Goal: Task Accomplishment & Management: Manage account settings

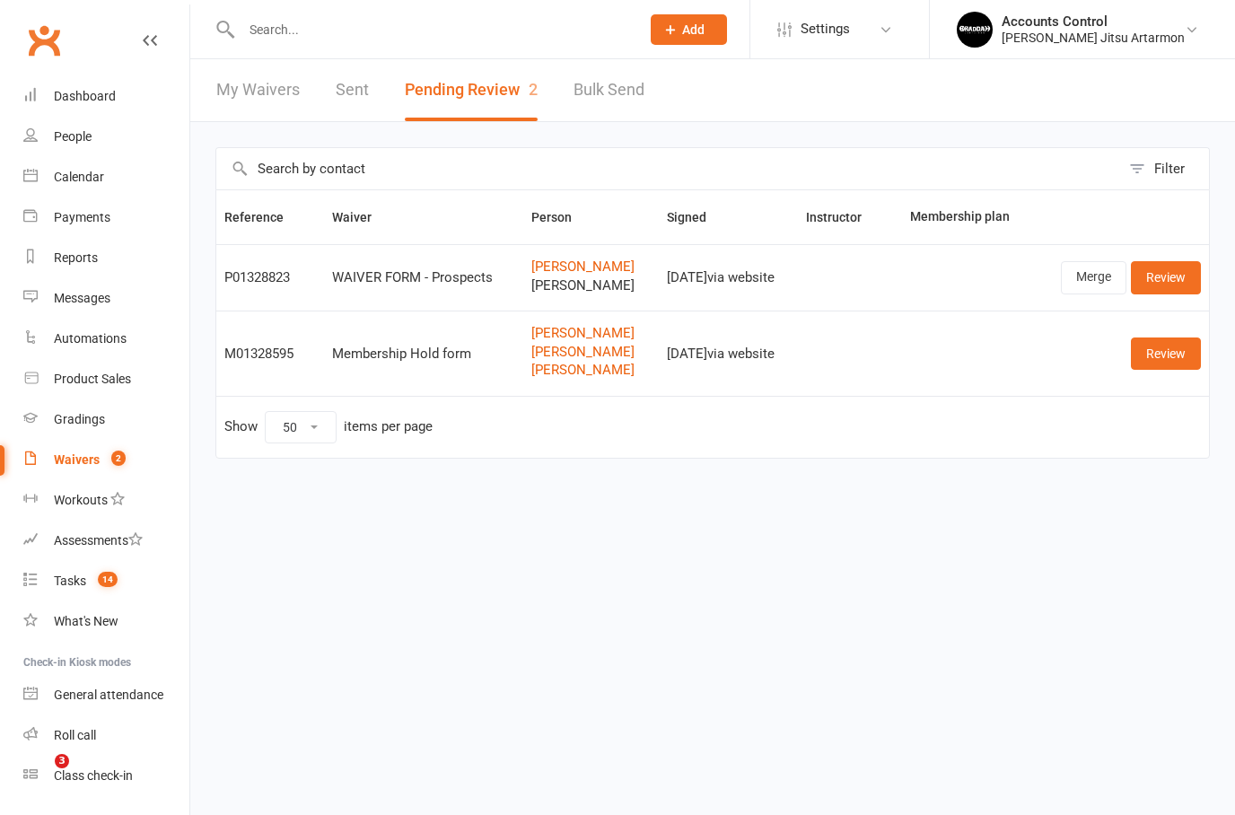
select select "50"
click at [119, 100] on link "Dashboard" at bounding box center [106, 96] width 166 height 40
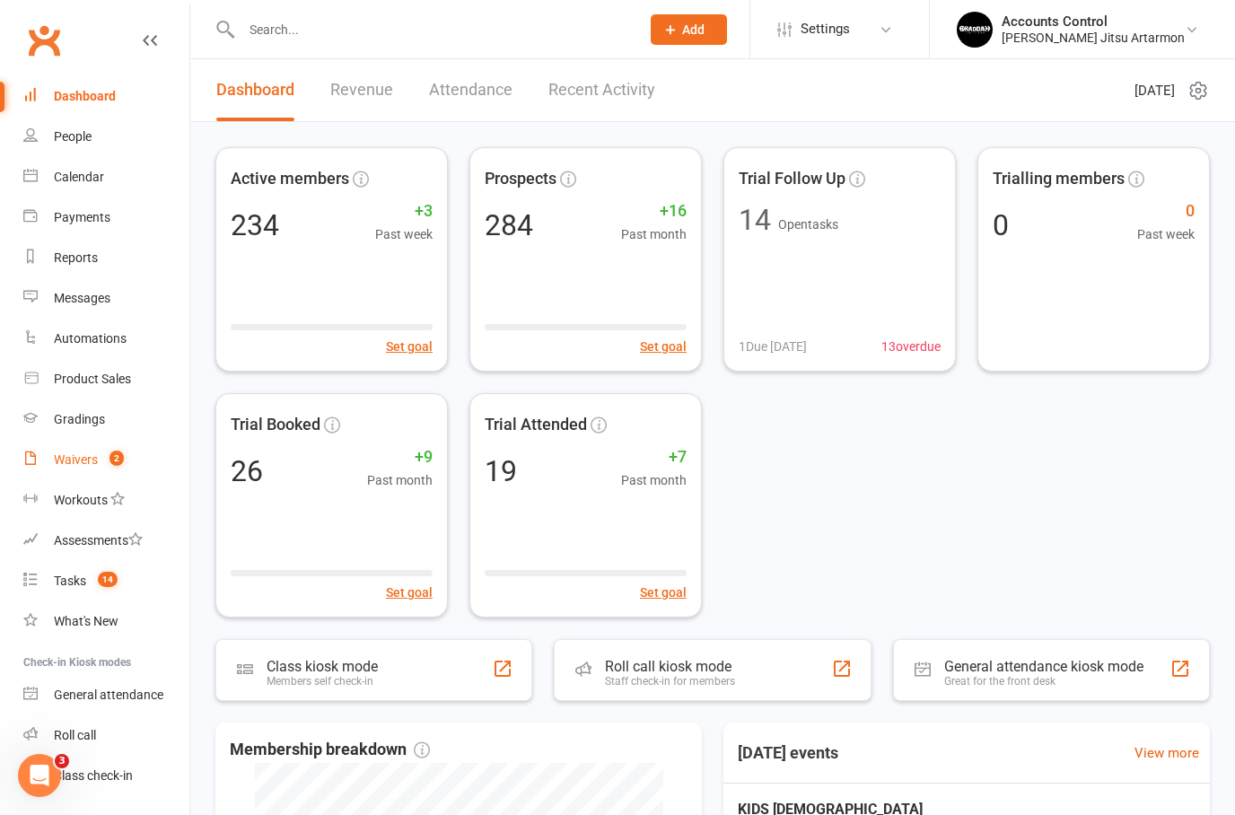
click at [88, 475] on link "Waivers 2" at bounding box center [106, 460] width 166 height 40
select select "50"
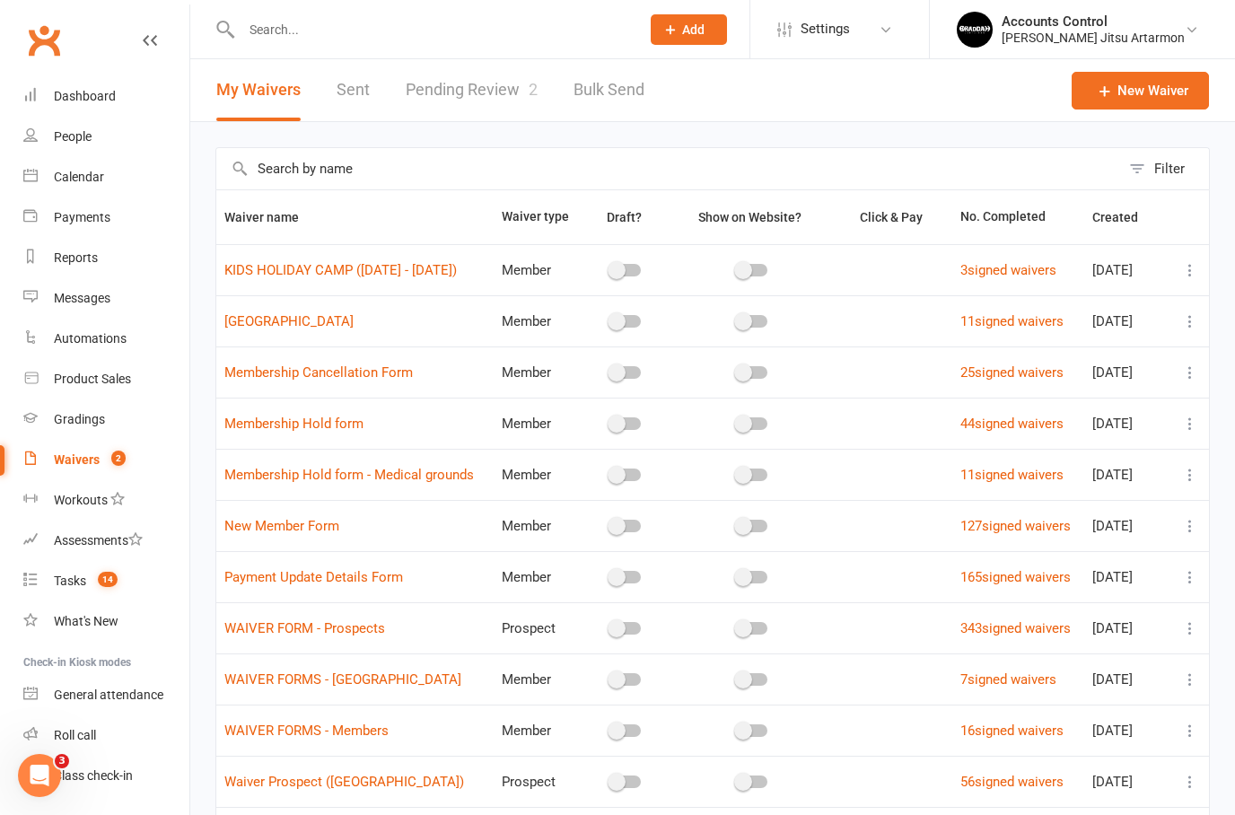
click at [441, 81] on link "Pending Review 2" at bounding box center [472, 90] width 132 height 62
select select "50"
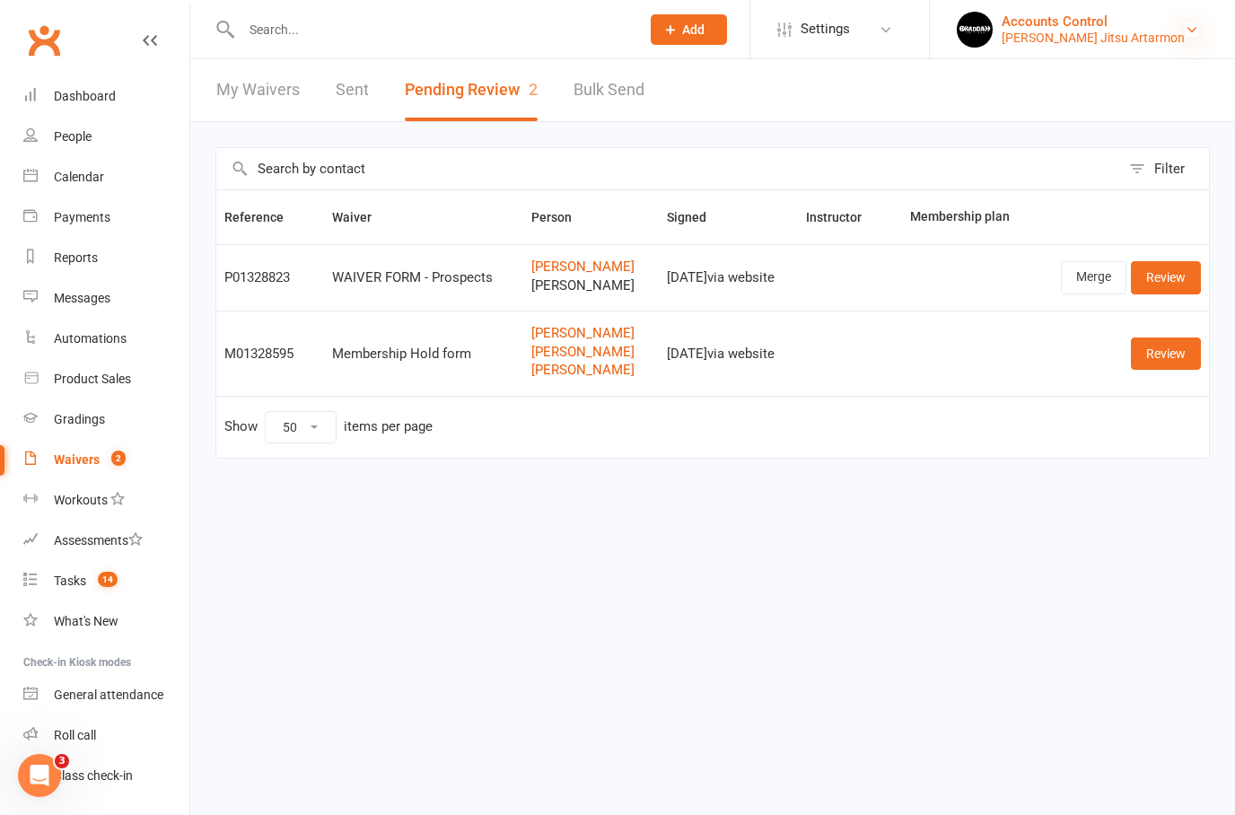
click at [1188, 25] on icon at bounding box center [1191, 29] width 14 height 14
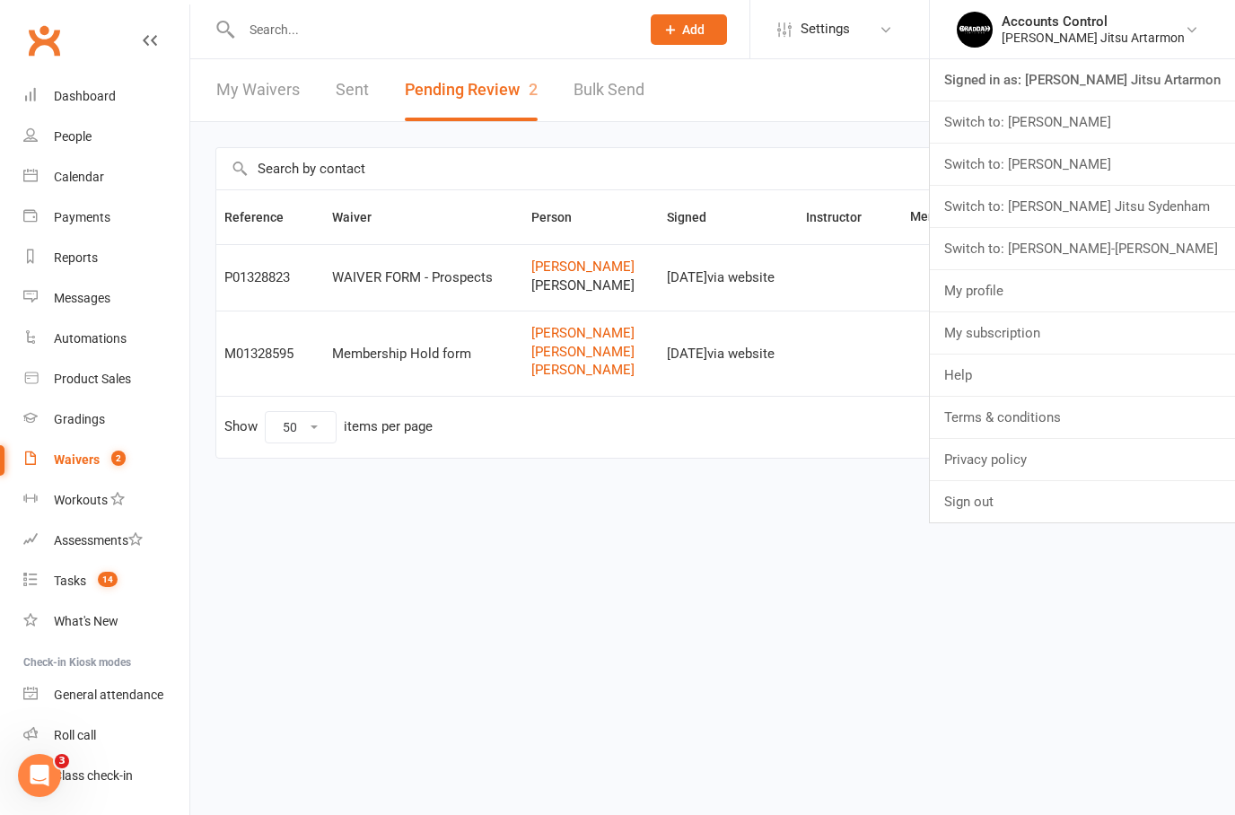
click at [1122, 135] on link "Switch to: [PERSON_NAME]" at bounding box center [1081, 121] width 305 height 41
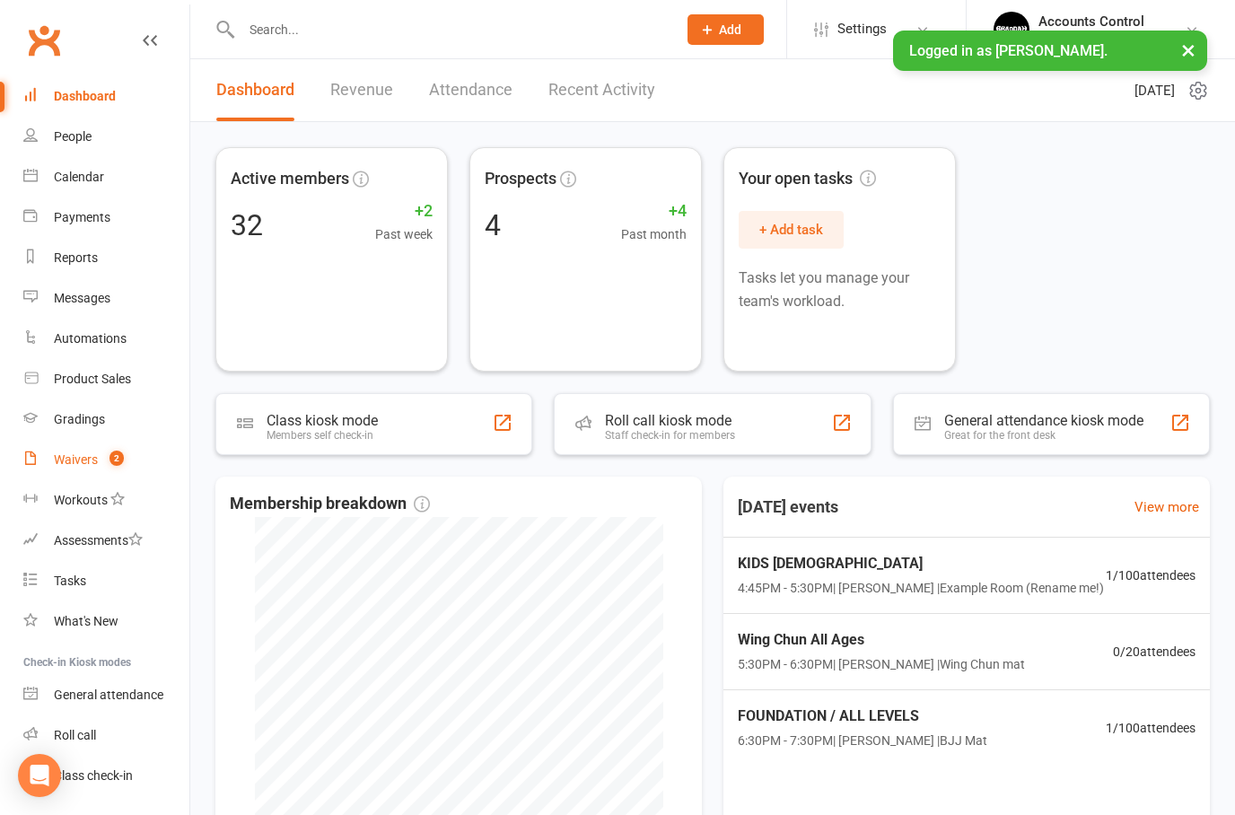
click at [81, 469] on link "Waivers 2" at bounding box center [106, 460] width 166 height 40
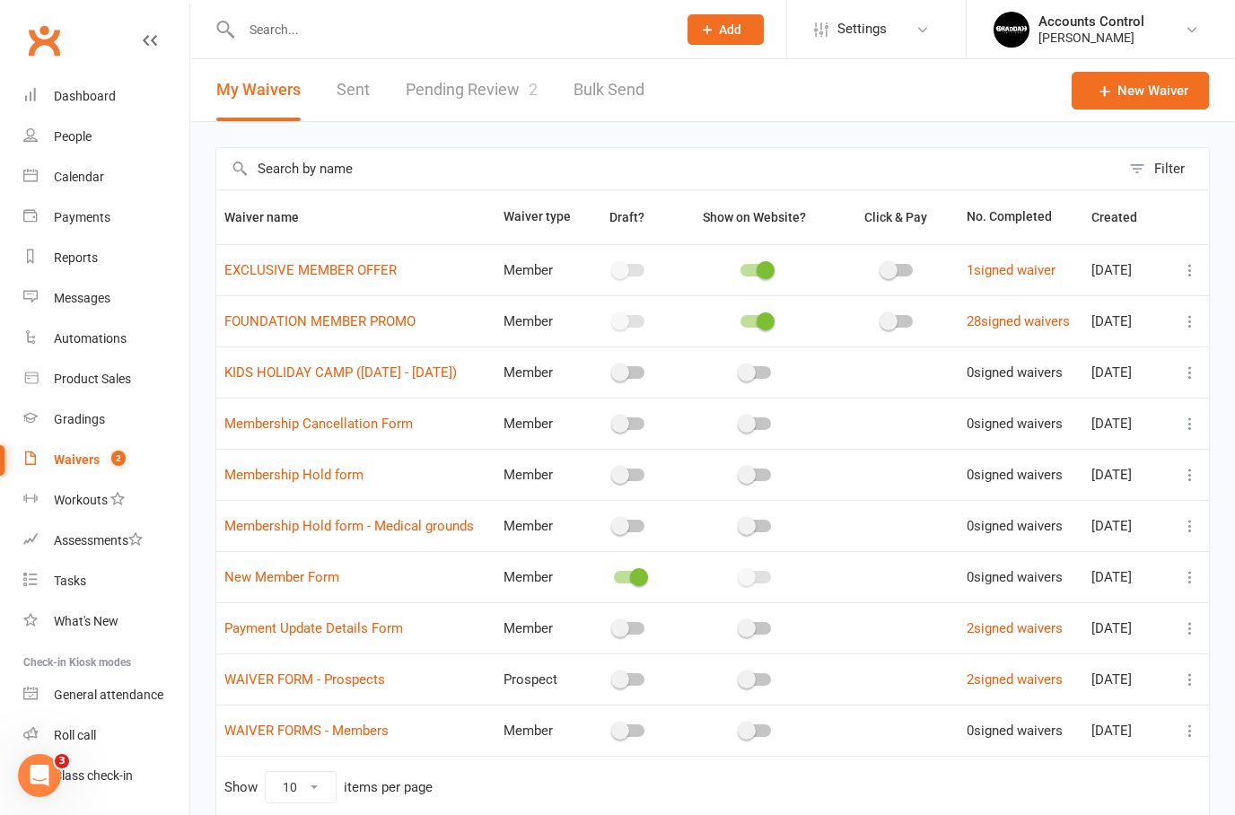
click at [469, 88] on link "Pending Review 2" at bounding box center [472, 90] width 132 height 62
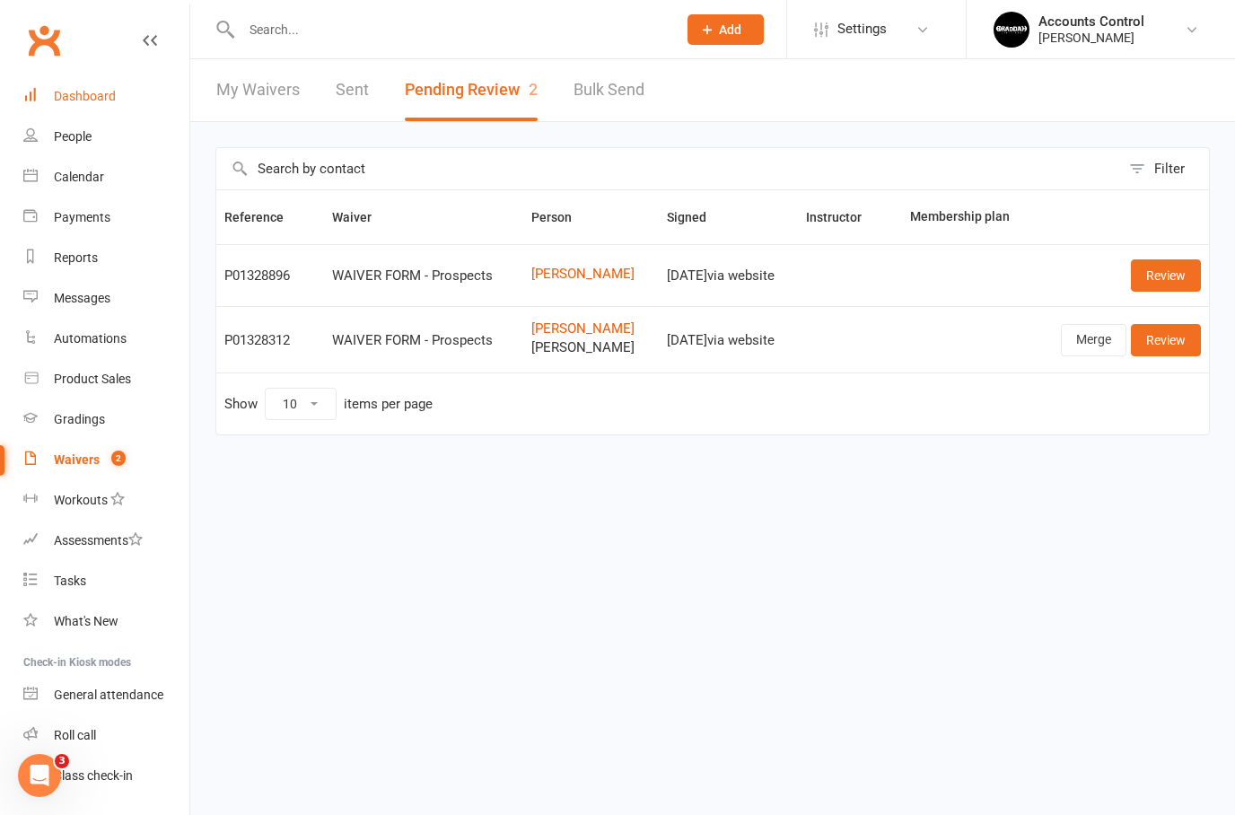
click at [100, 94] on div "Dashboard" at bounding box center [85, 96] width 62 height 14
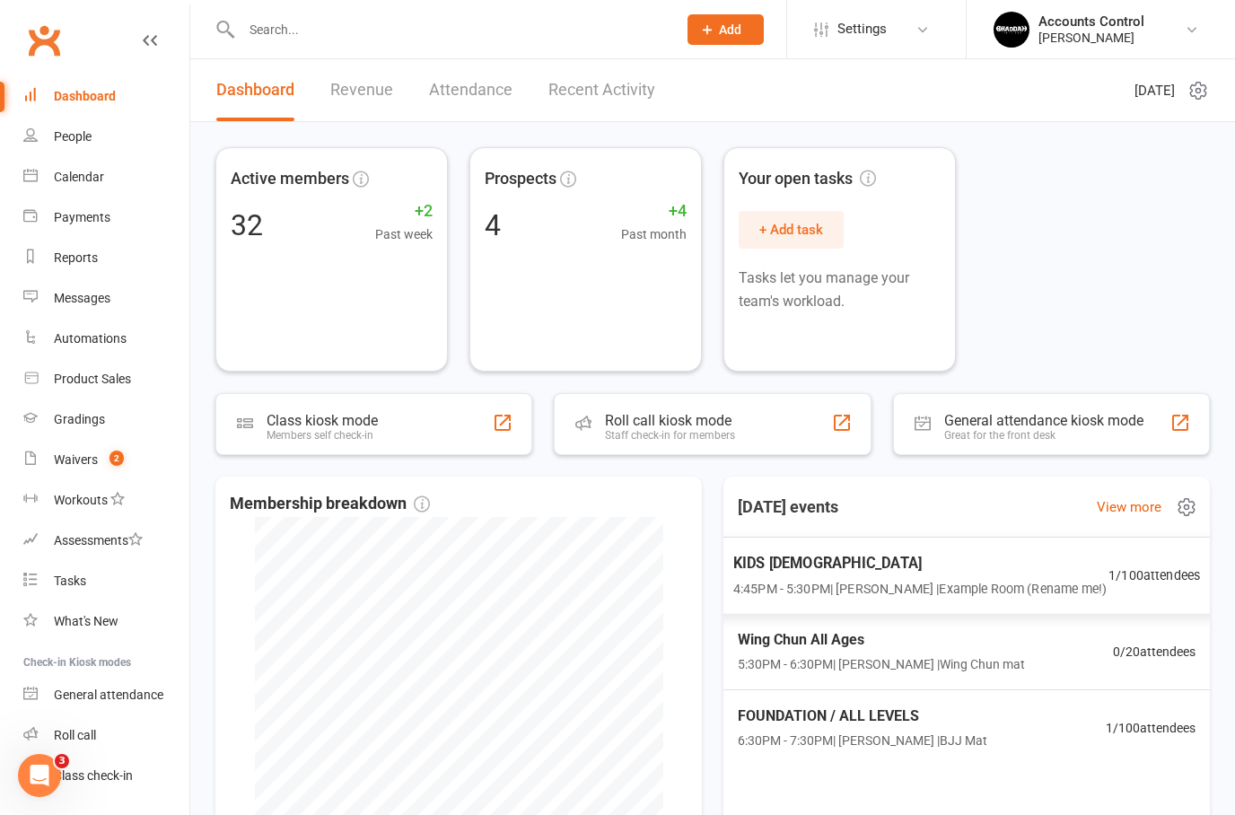
scroll to position [35, 0]
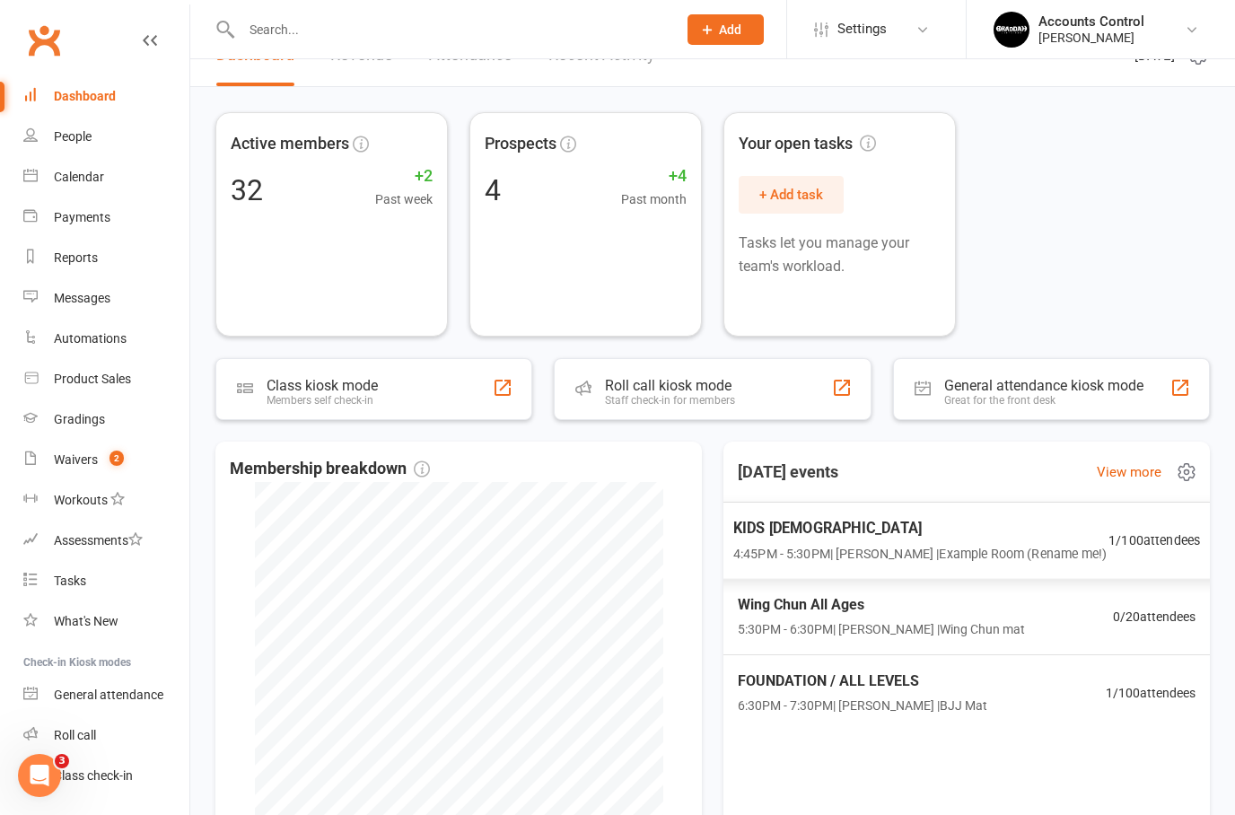
click at [1071, 539] on div "KIDS 10 TO 15 YO 4:45PM - 5:30PM | Braddah Eastwood | Example Room (Rename me!)" at bounding box center [919, 540] width 373 height 48
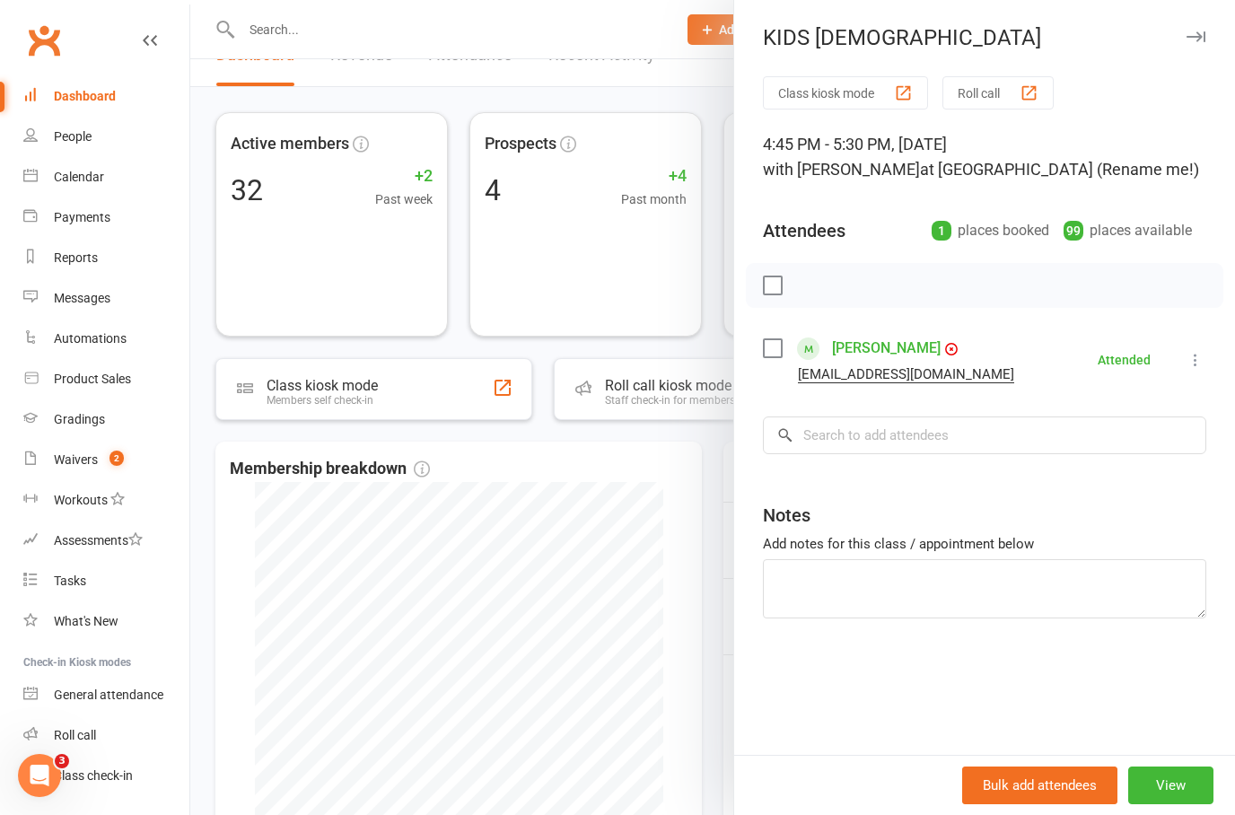
click at [709, 425] on div at bounding box center [712, 407] width 1044 height 815
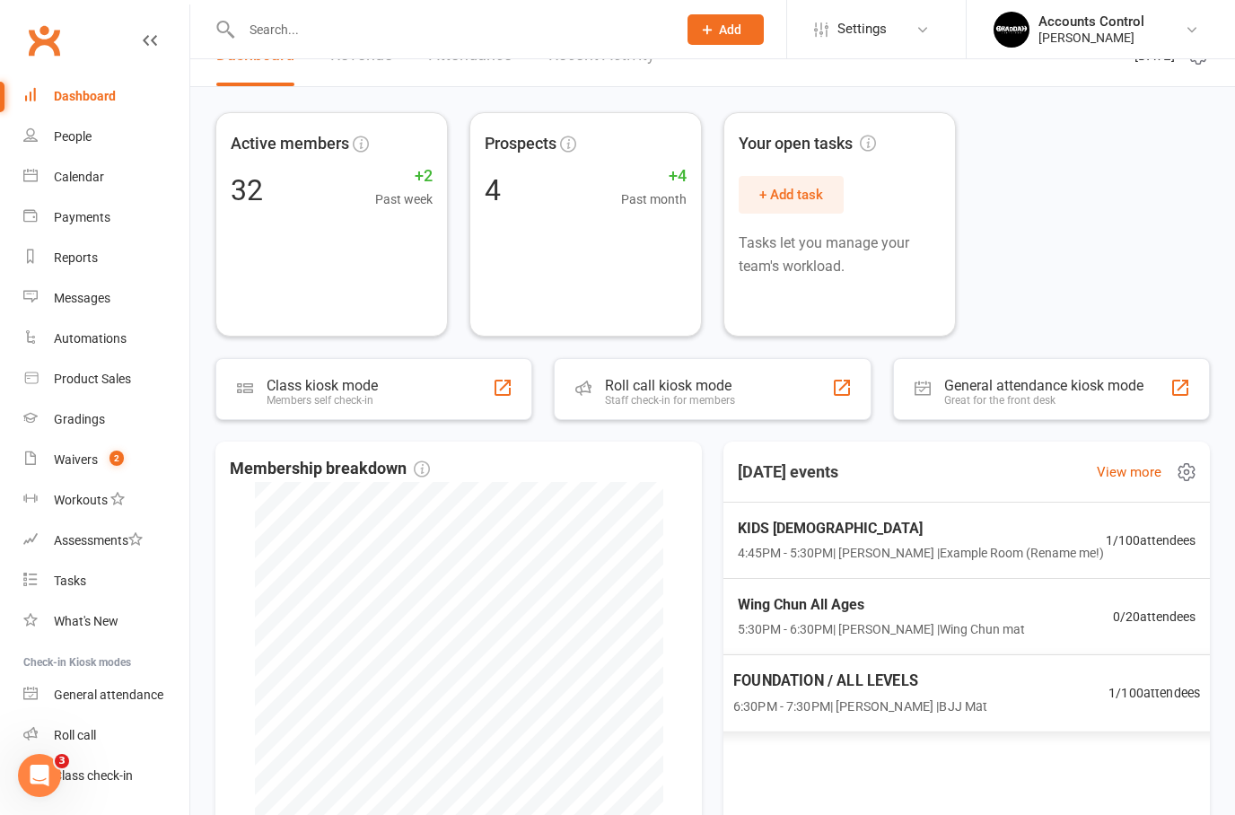
click at [900, 716] on span "6:30PM - 7:30PM | Braddah Eastwood | BJJ Mat" at bounding box center [860, 705] width 255 height 21
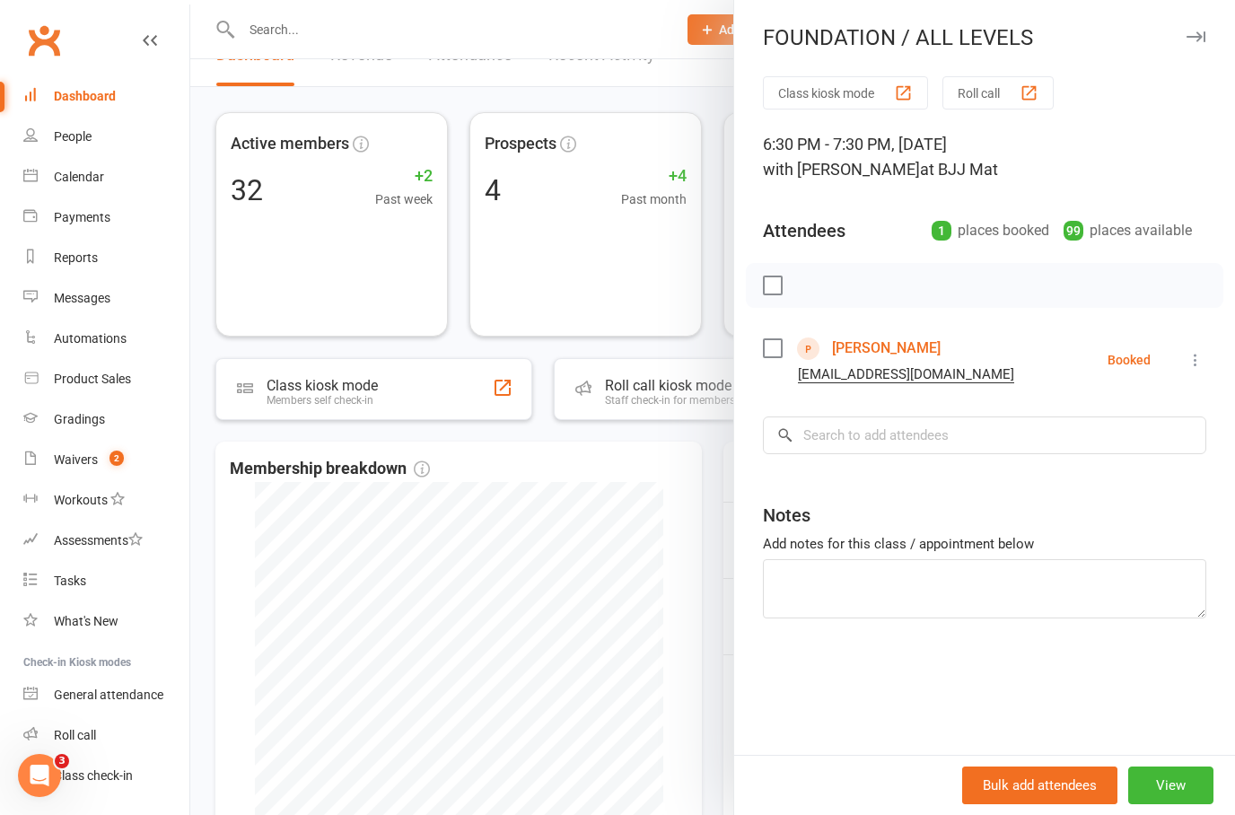
click at [577, 83] on div at bounding box center [712, 407] width 1044 height 815
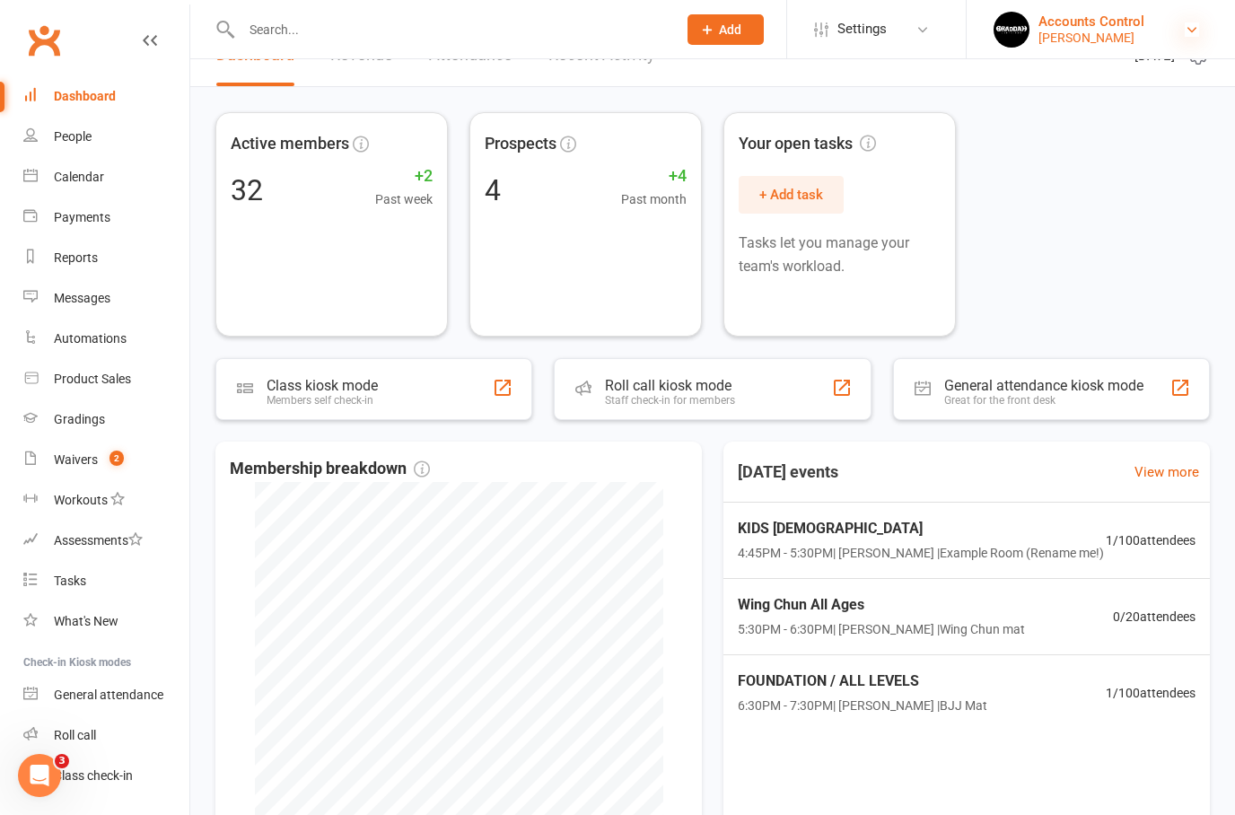
click at [1185, 32] on icon at bounding box center [1191, 29] width 14 height 14
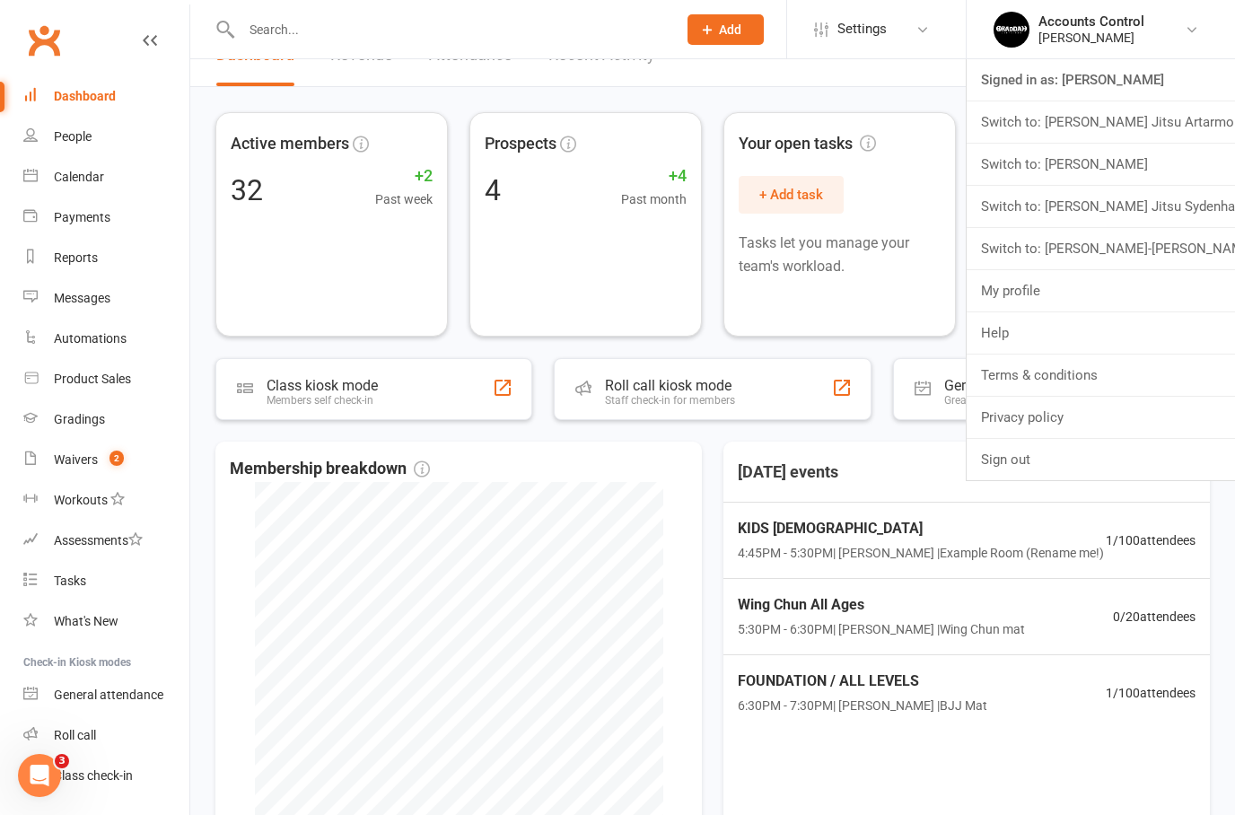
click at [1165, 166] on link "Switch to: Braddah Jiu Jitsu Maroubra" at bounding box center [1100, 164] width 268 height 41
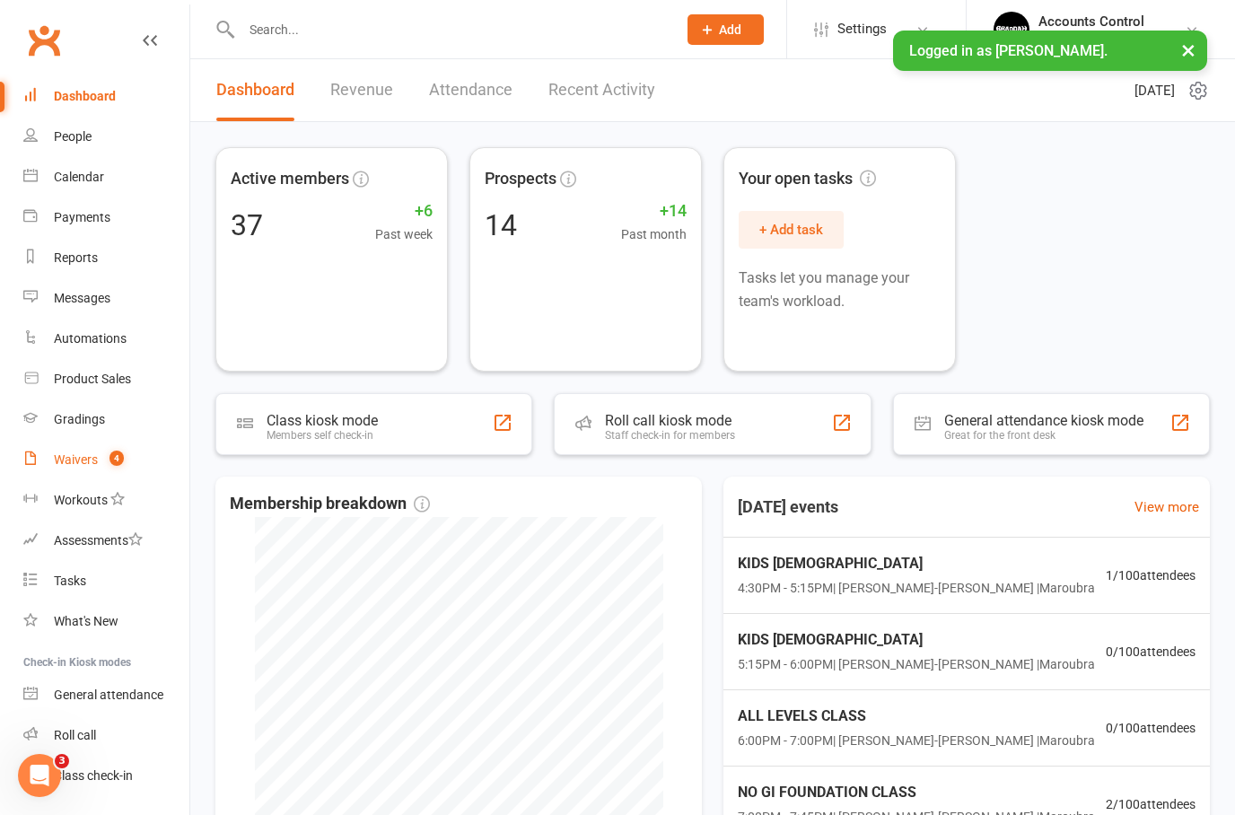
click at [81, 466] on div "Waivers" at bounding box center [76, 459] width 44 height 14
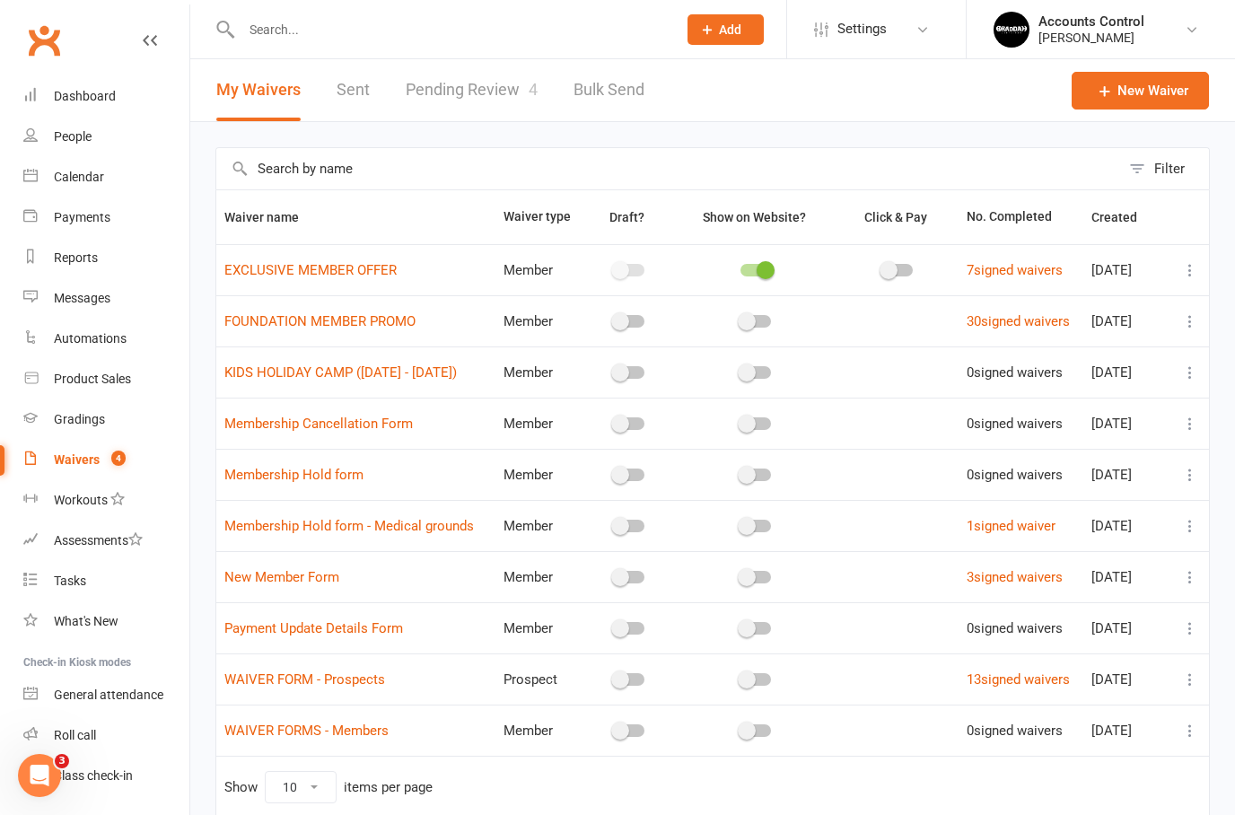
click at [487, 82] on link "Pending Review 4" at bounding box center [472, 90] width 132 height 62
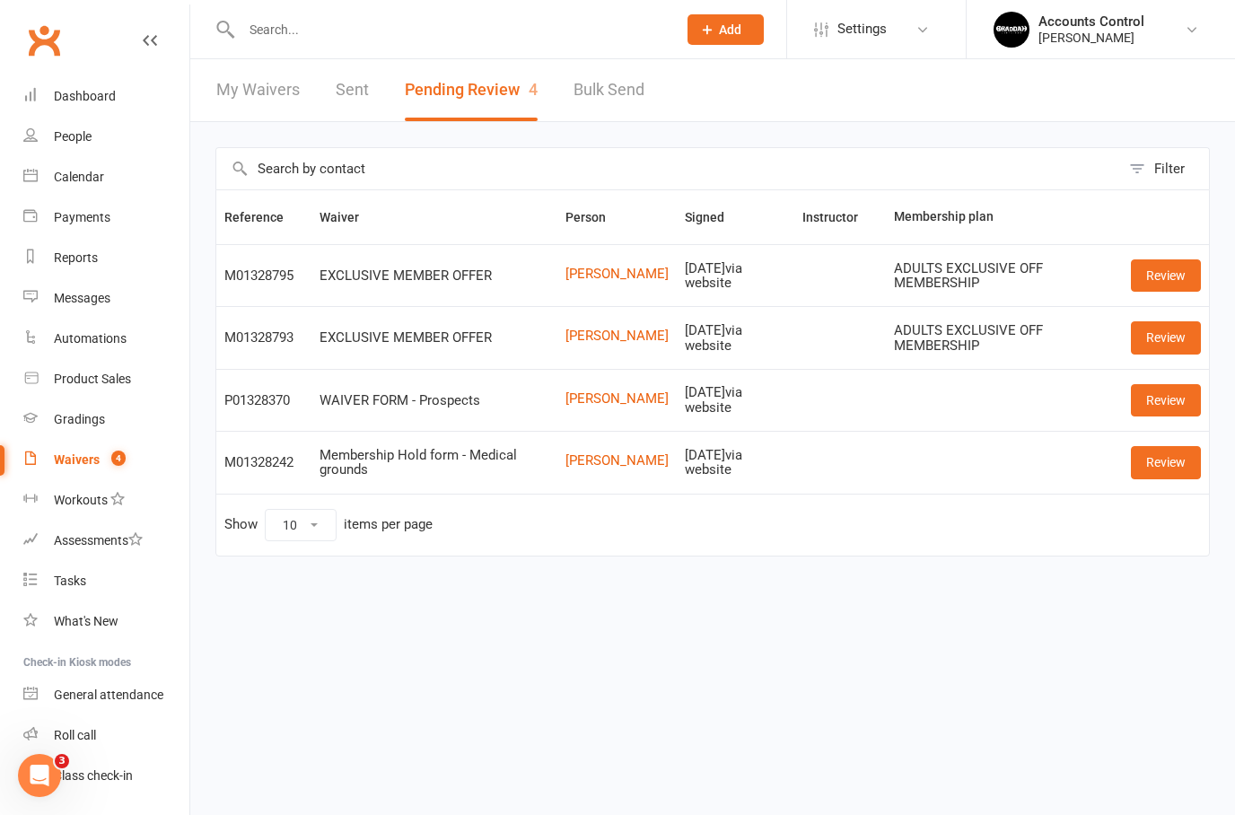
click at [1163, 336] on link "Review" at bounding box center [1165, 337] width 70 height 32
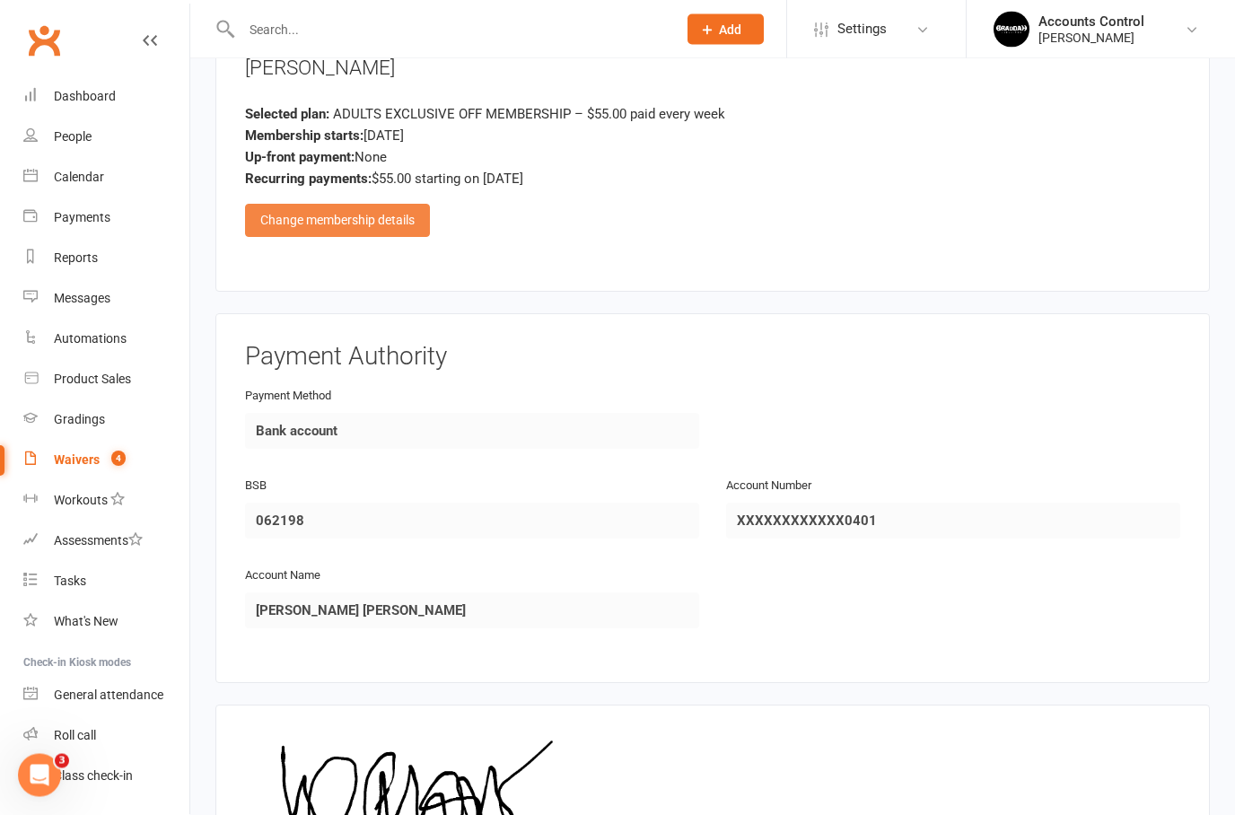
click at [387, 225] on div "Change membership details" at bounding box center [337, 221] width 185 height 32
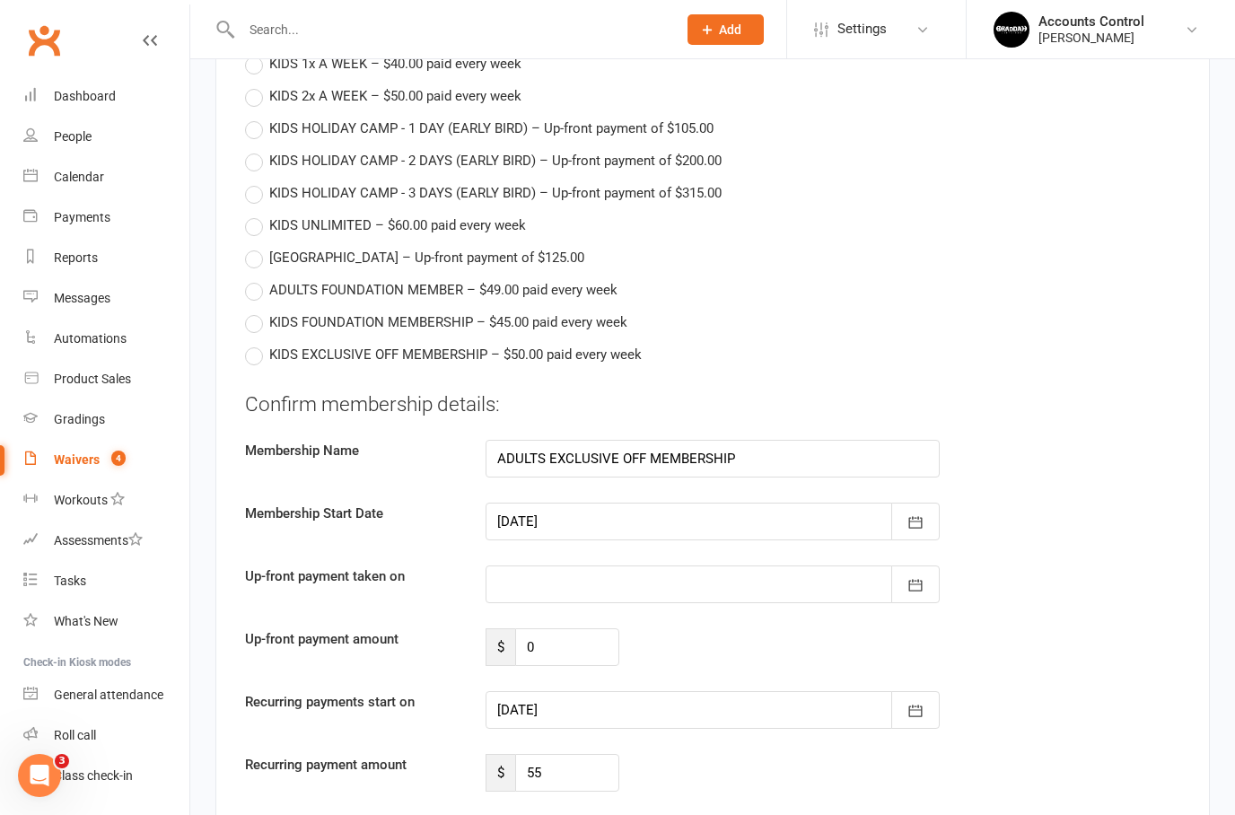
scroll to position [1131, 0]
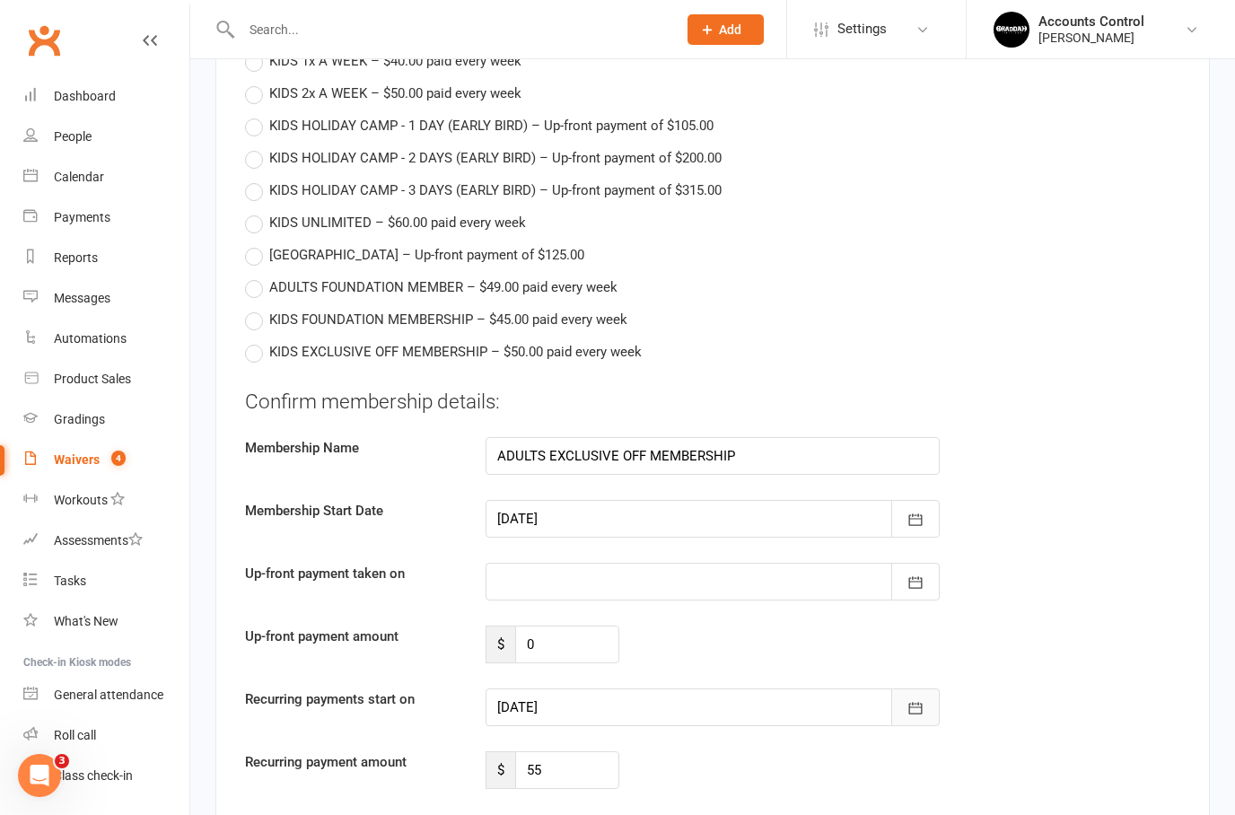
click at [928, 705] on button "button" at bounding box center [915, 707] width 48 height 38
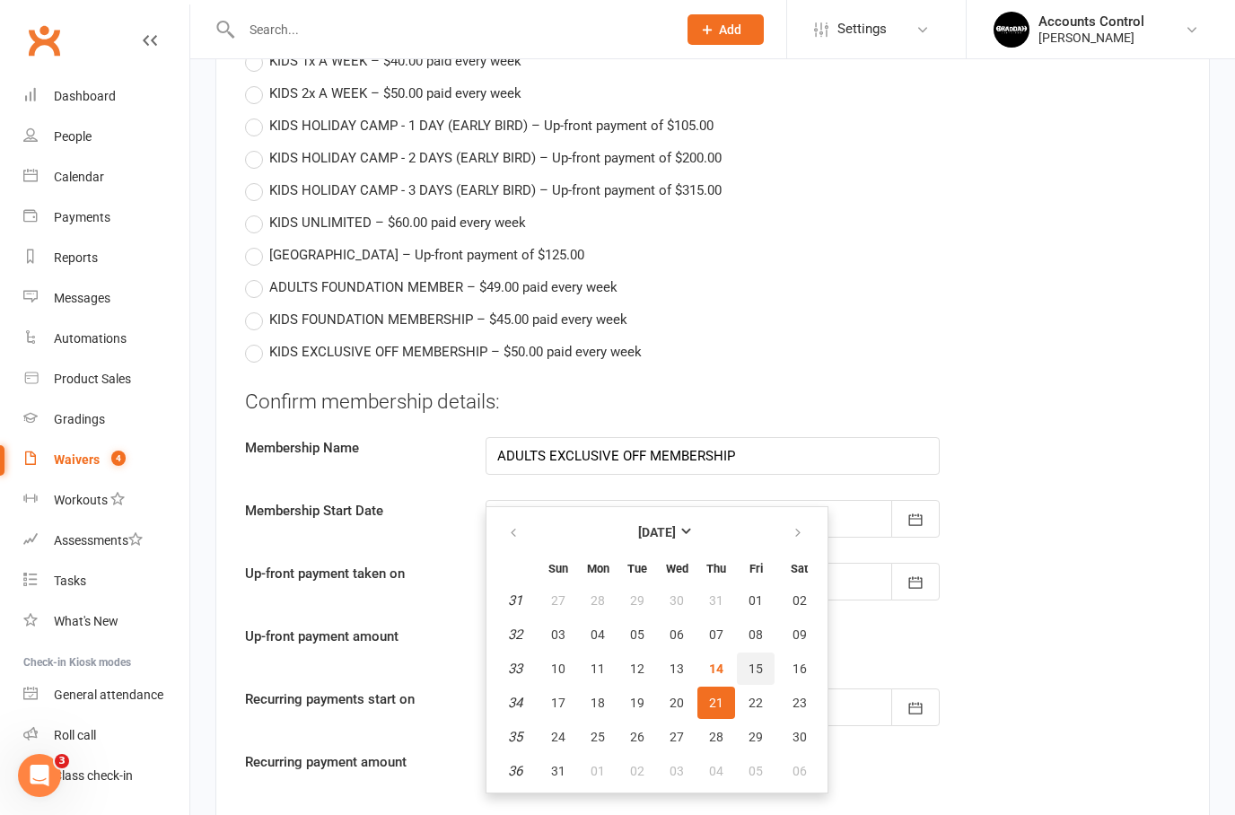
click at [753, 665] on span "15" at bounding box center [755, 668] width 14 height 14
type input "[DATE]"
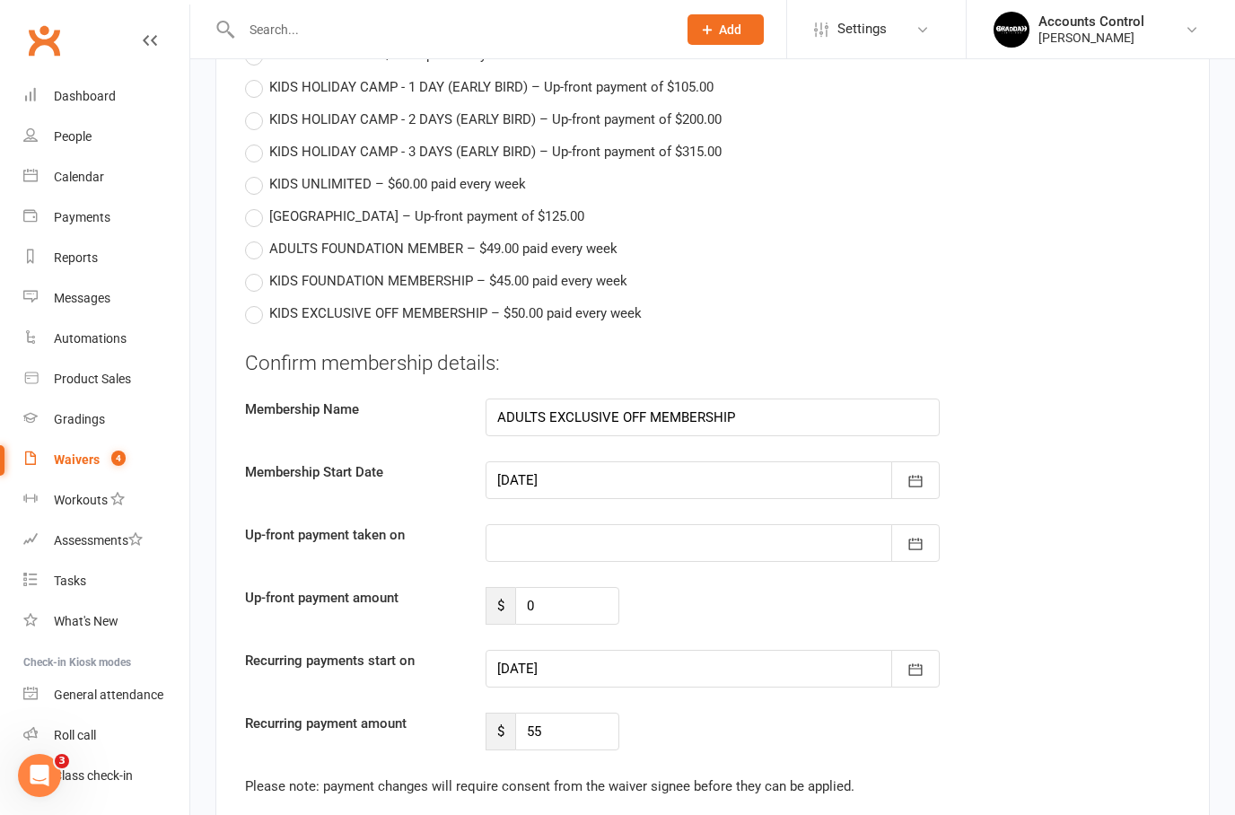
scroll to position [1191, 0]
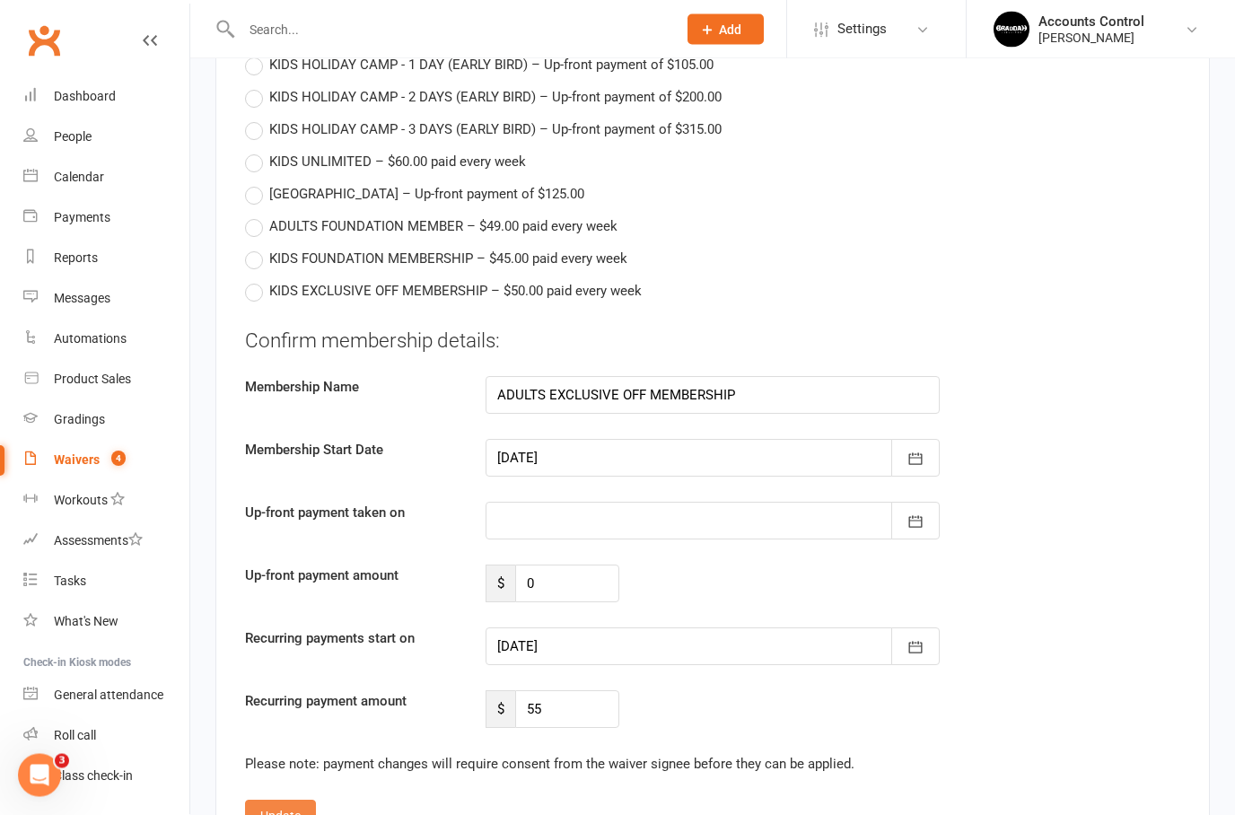
click at [284, 814] on button "Update" at bounding box center [280, 816] width 71 height 32
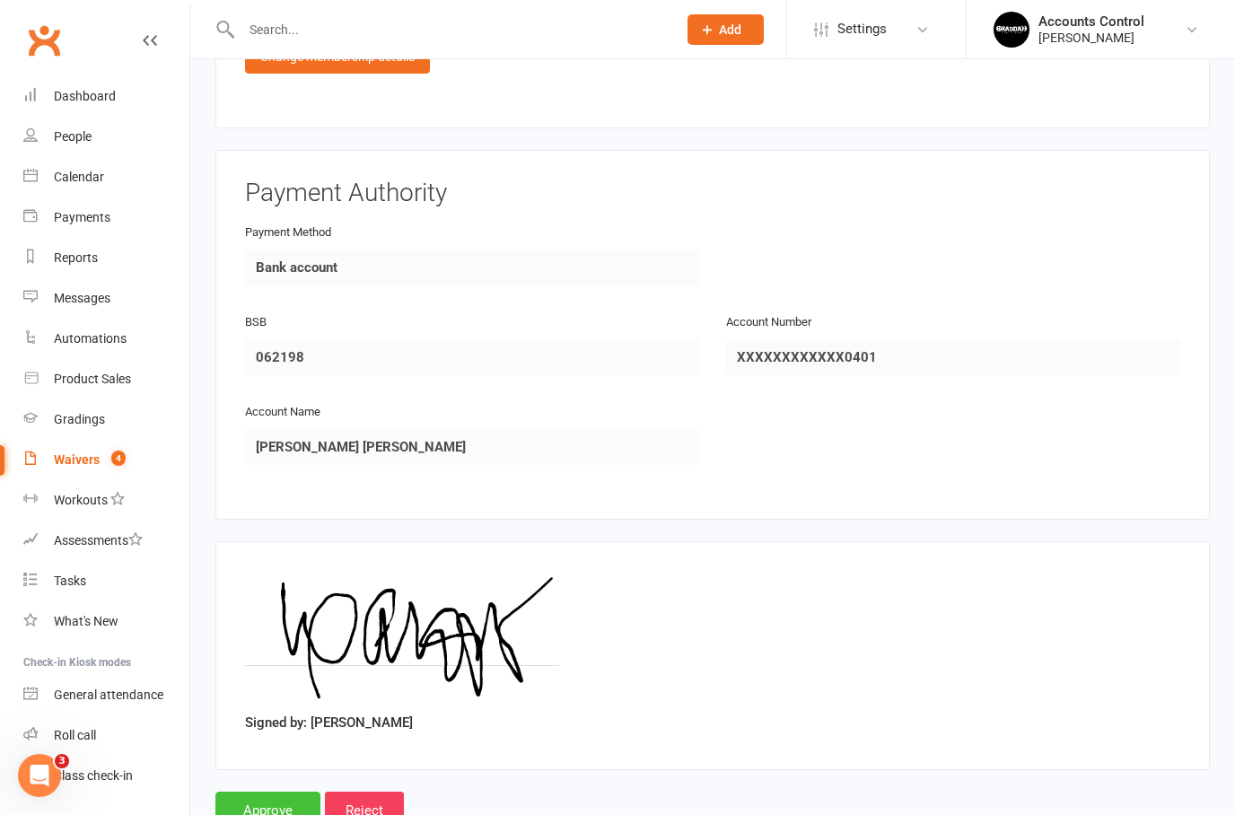
click at [284, 803] on input "Approve" at bounding box center [267, 810] width 105 height 38
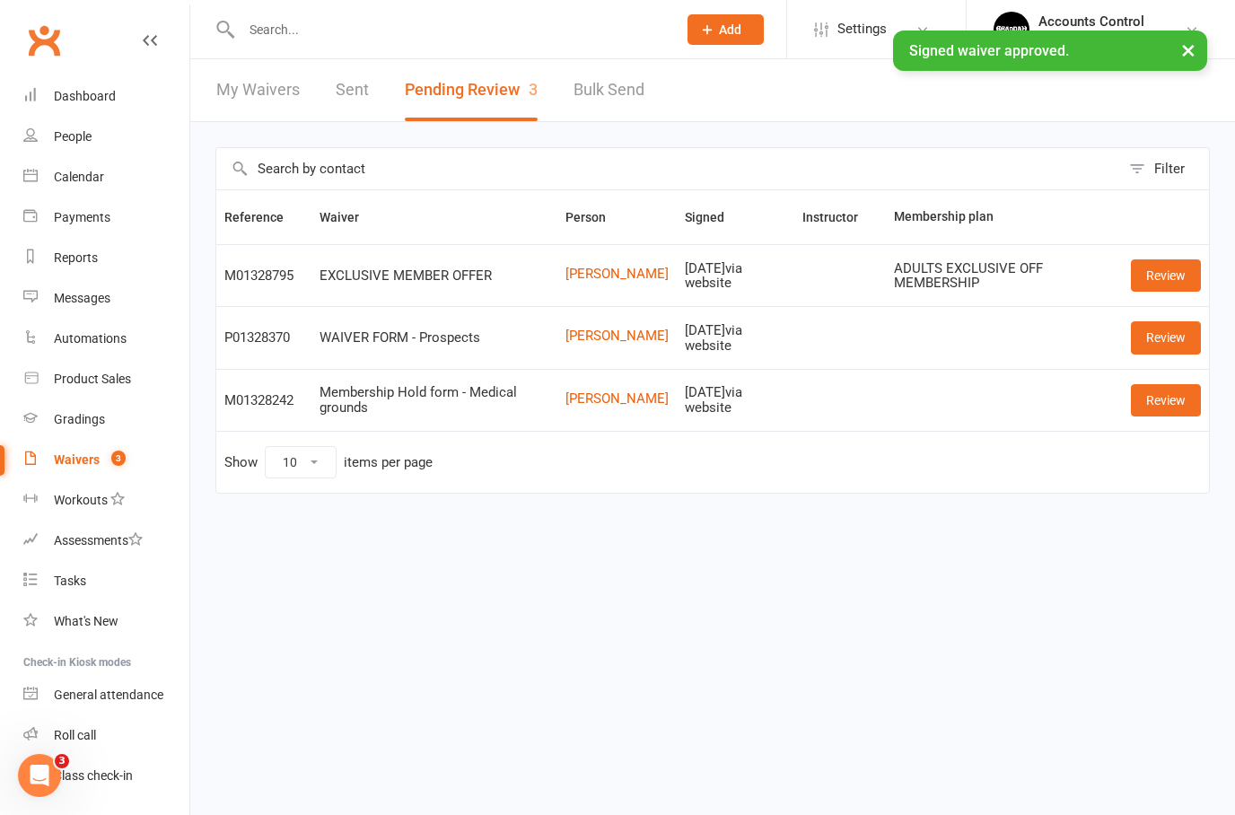
click at [1159, 287] on link "Review" at bounding box center [1165, 275] width 70 height 32
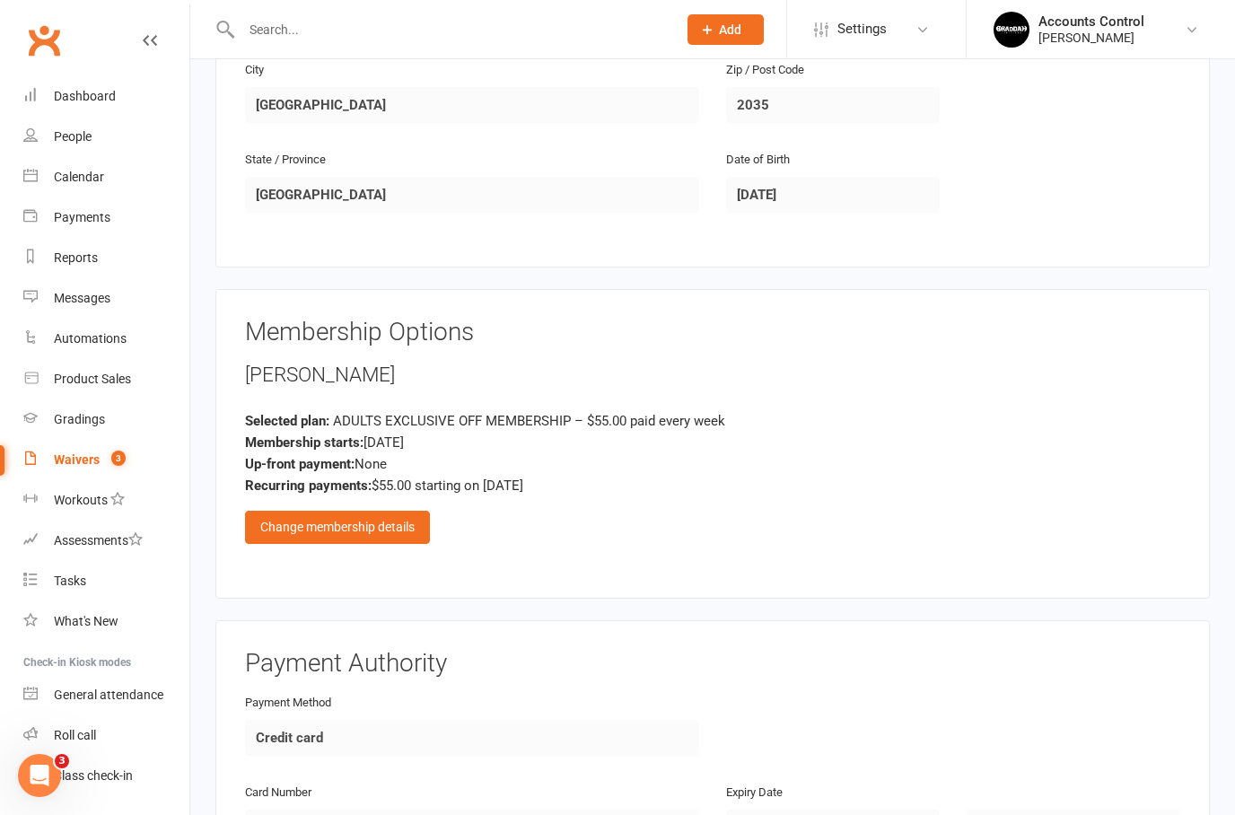
scroll to position [643, 0]
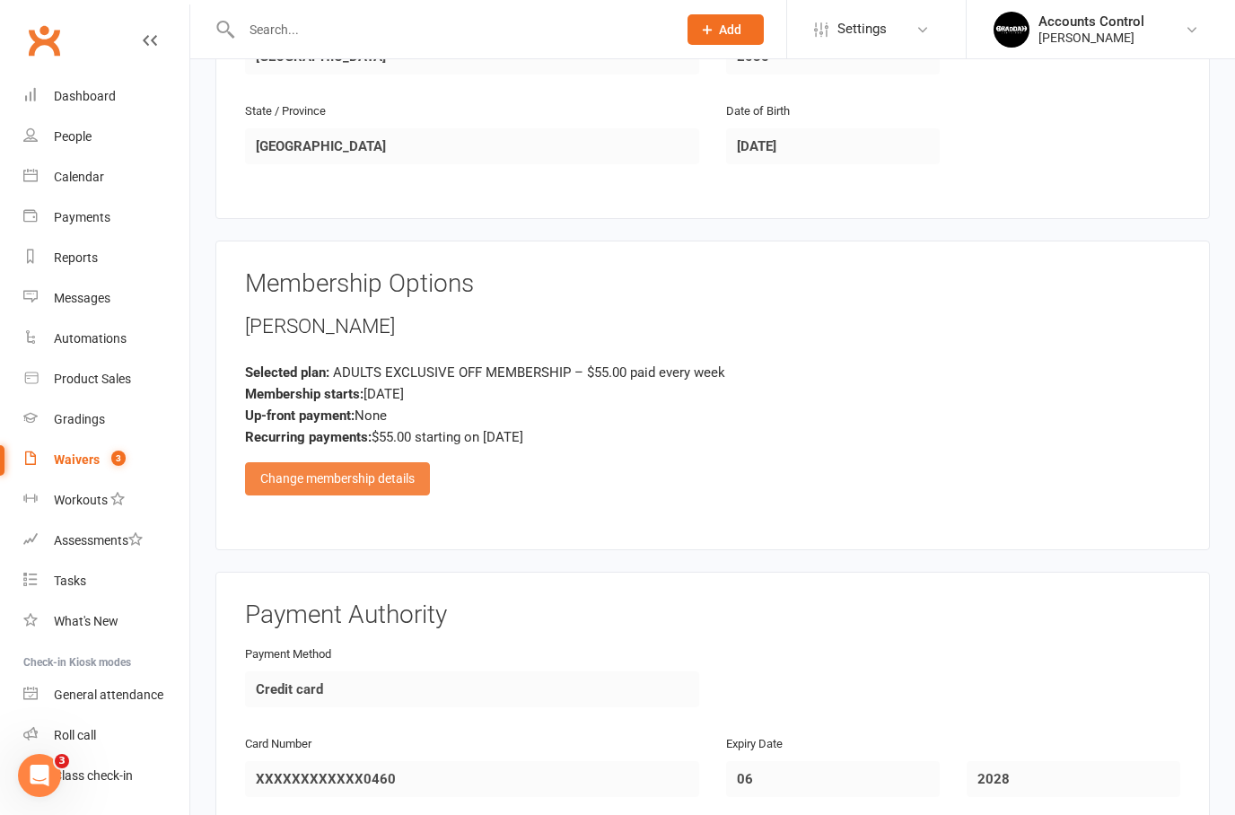
click at [335, 483] on div "Change membership details" at bounding box center [337, 478] width 185 height 32
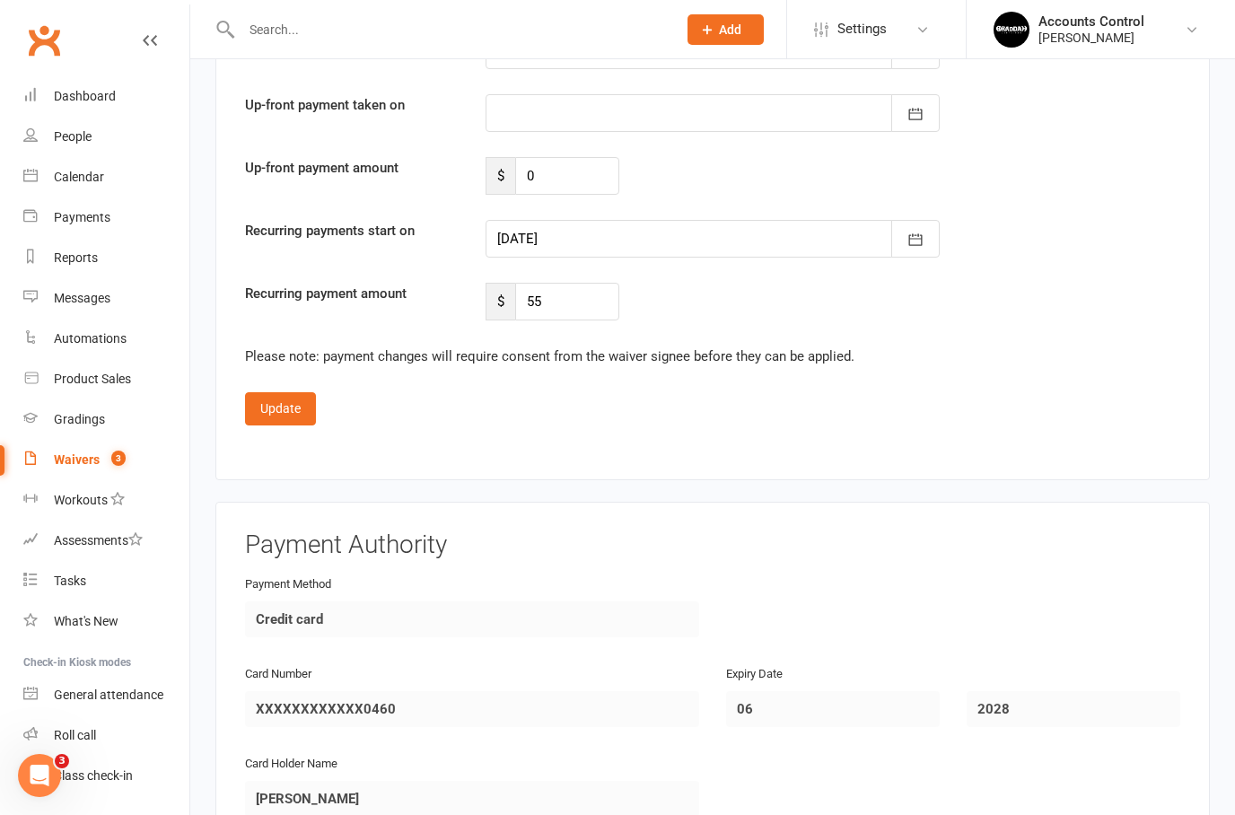
scroll to position [1606, 0]
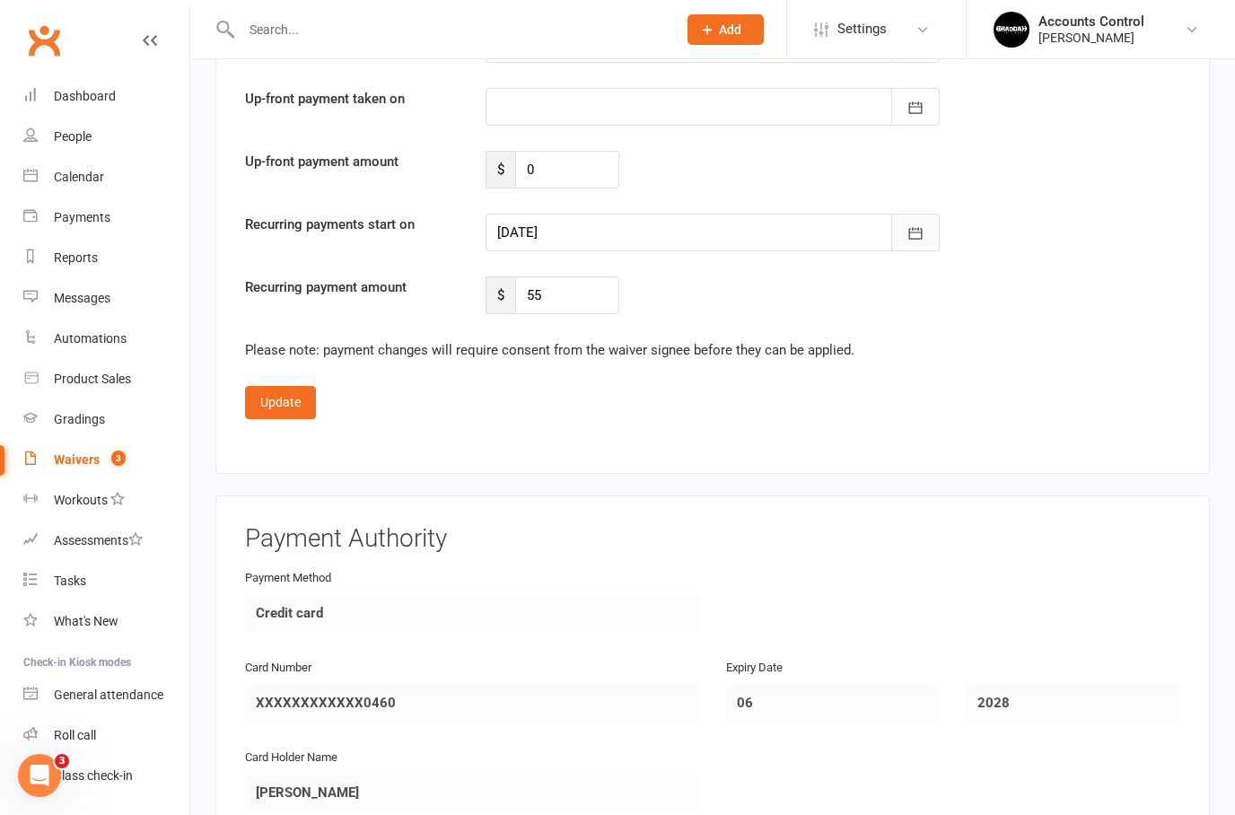
click at [915, 239] on button "button" at bounding box center [915, 233] width 48 height 38
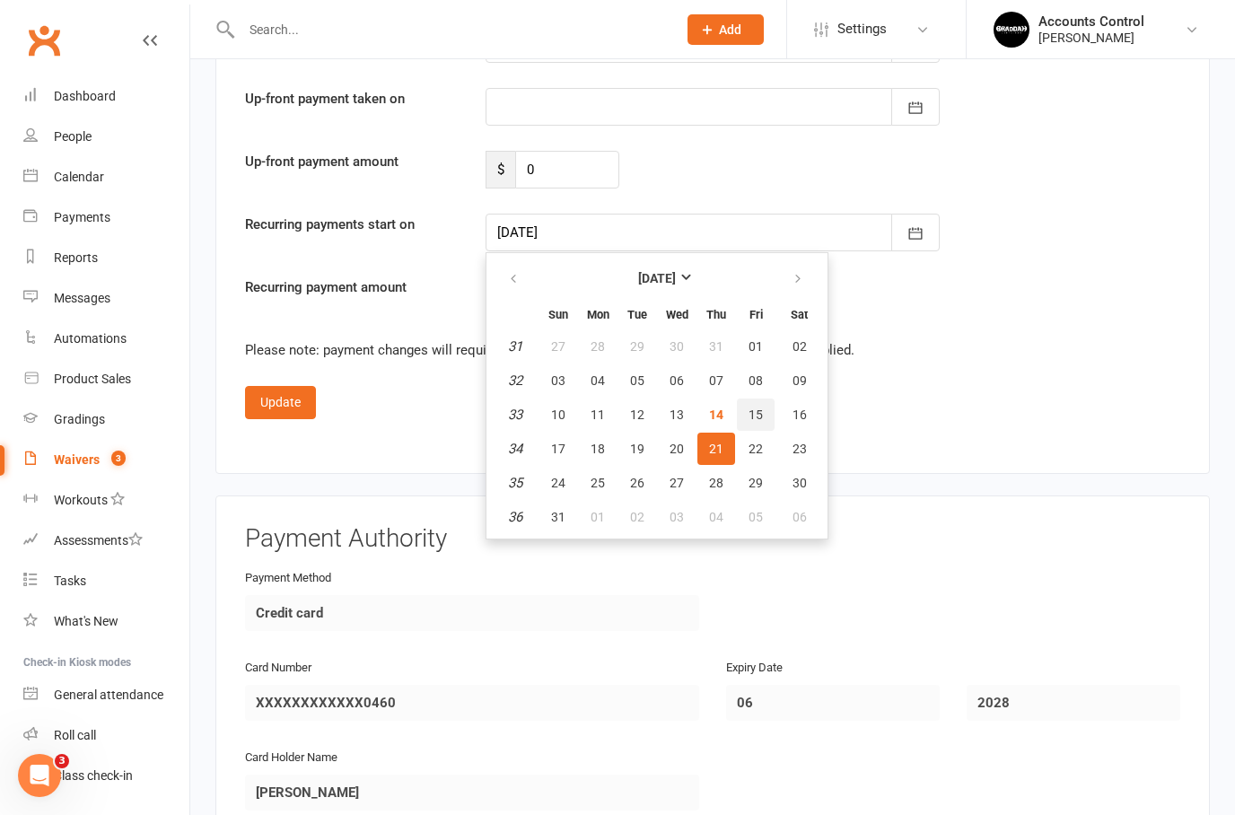
click at [754, 412] on span "15" at bounding box center [755, 414] width 14 height 14
type input "[DATE]"
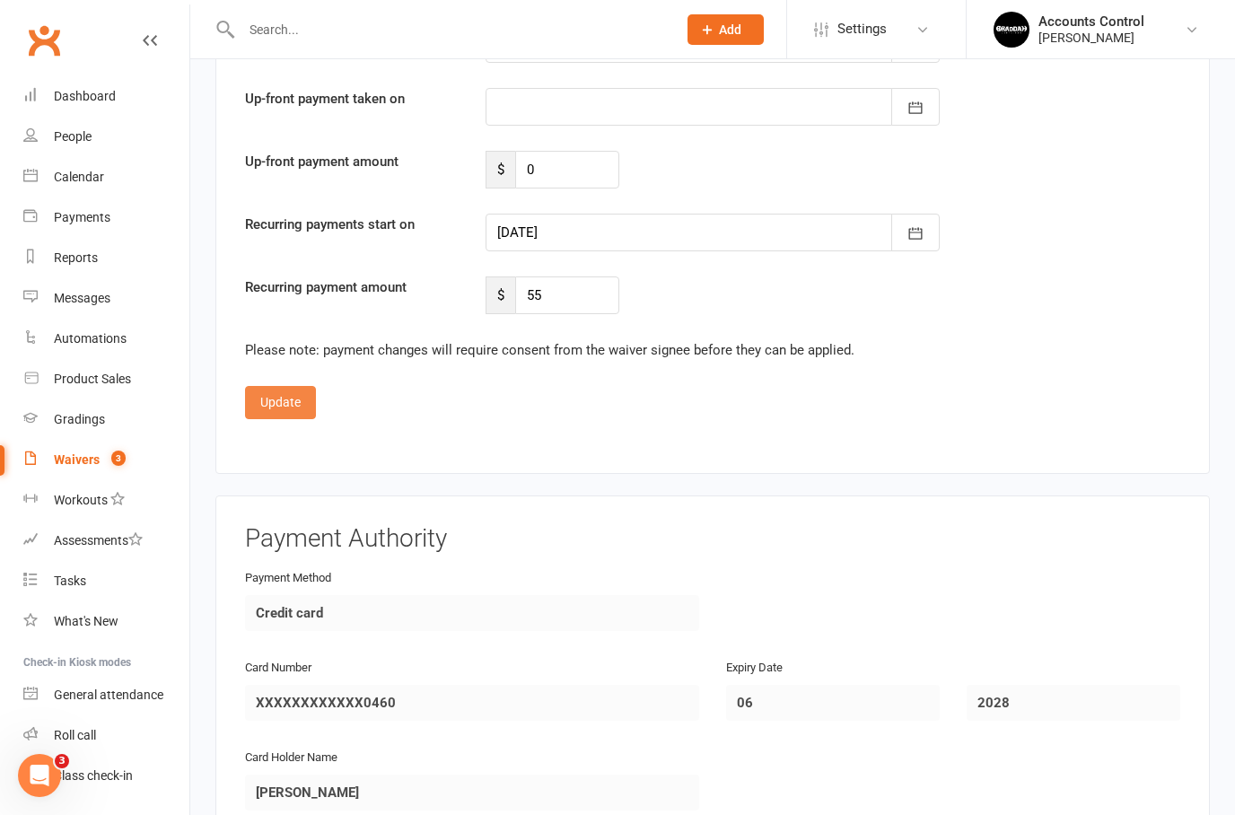
click at [284, 400] on button "Update" at bounding box center [280, 402] width 71 height 32
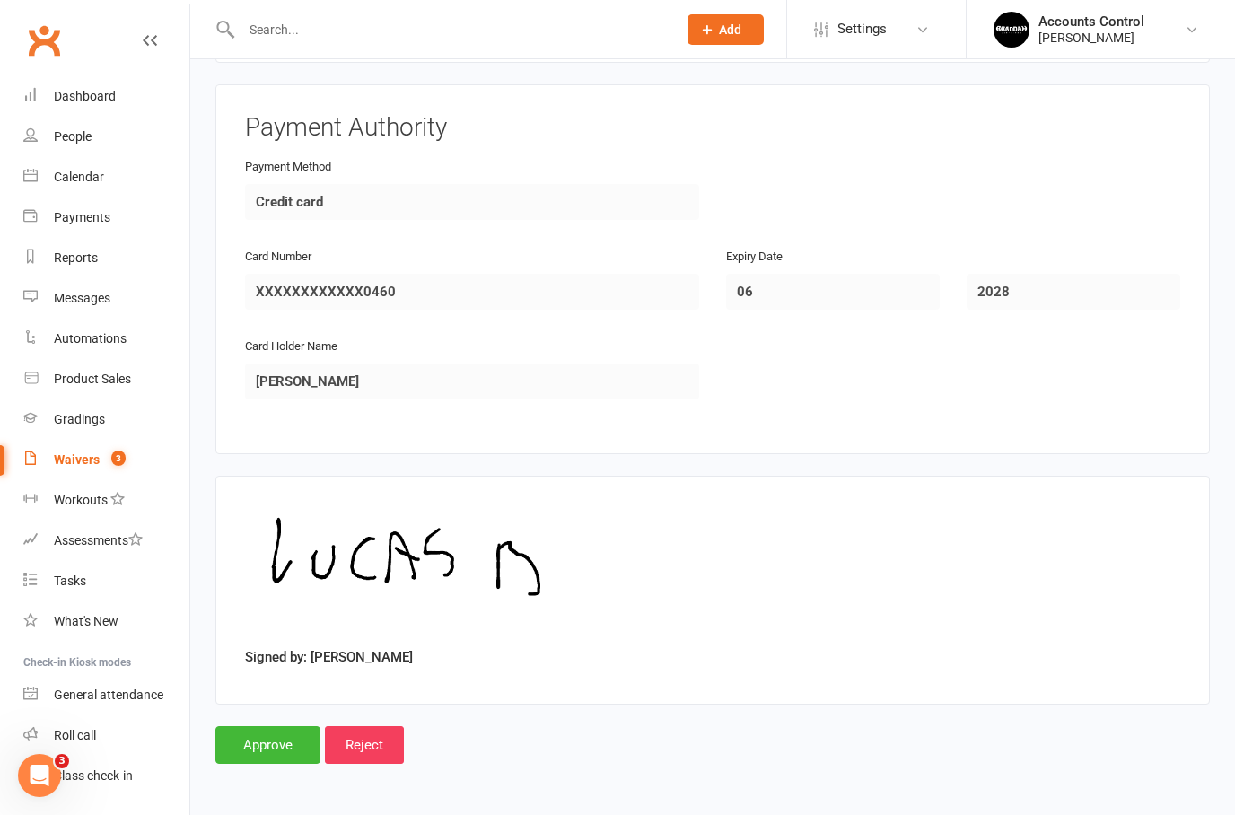
scroll to position [1137, 0]
click at [249, 729] on input "Approve" at bounding box center [267, 745] width 105 height 38
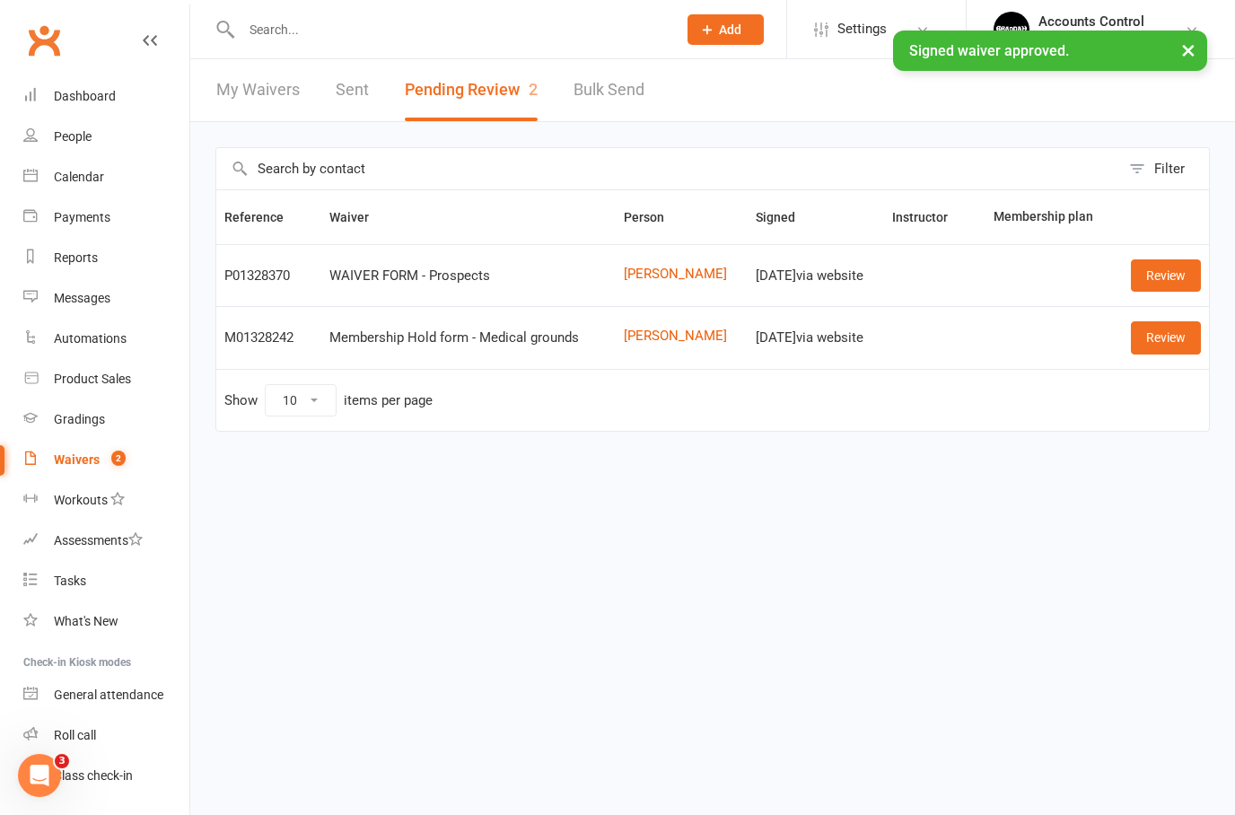
click at [64, 458] on div "Waivers" at bounding box center [77, 459] width 46 height 14
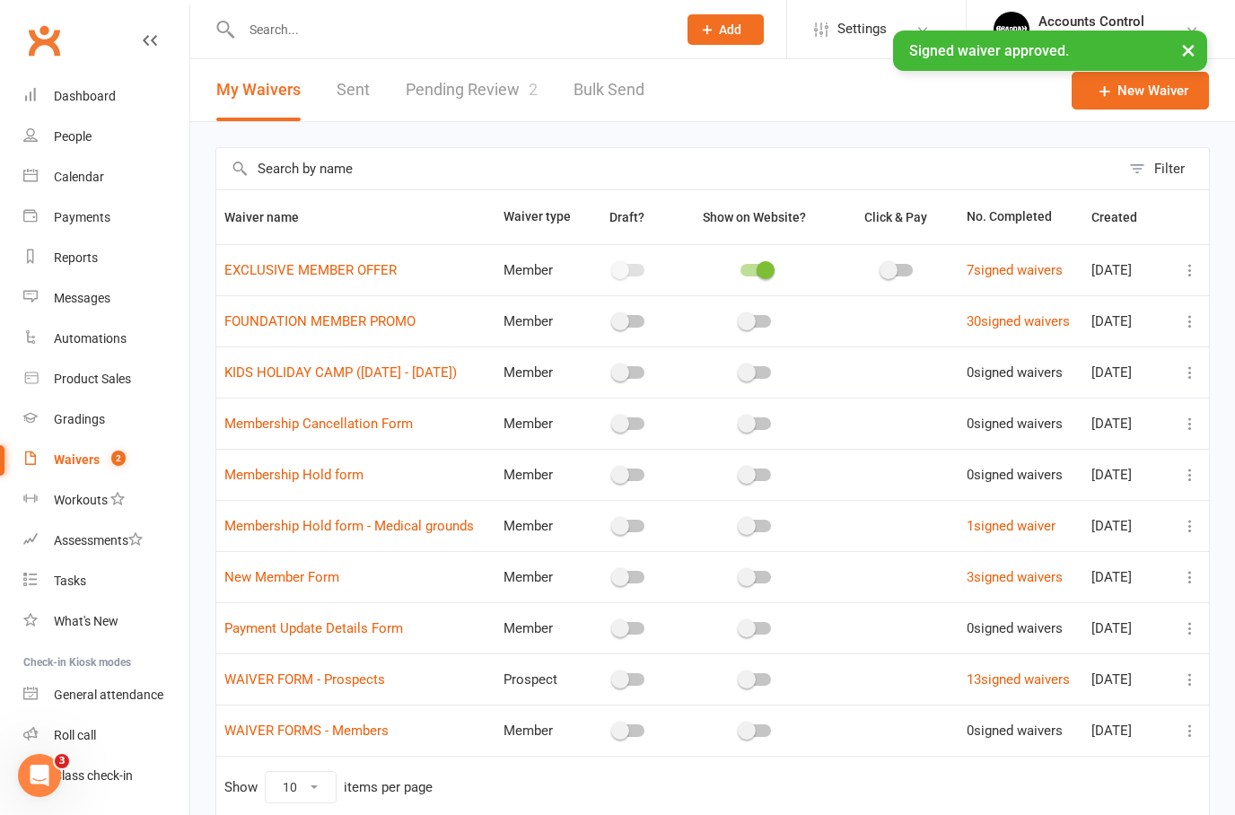
click at [490, 97] on link "Pending Review 2" at bounding box center [472, 90] width 132 height 62
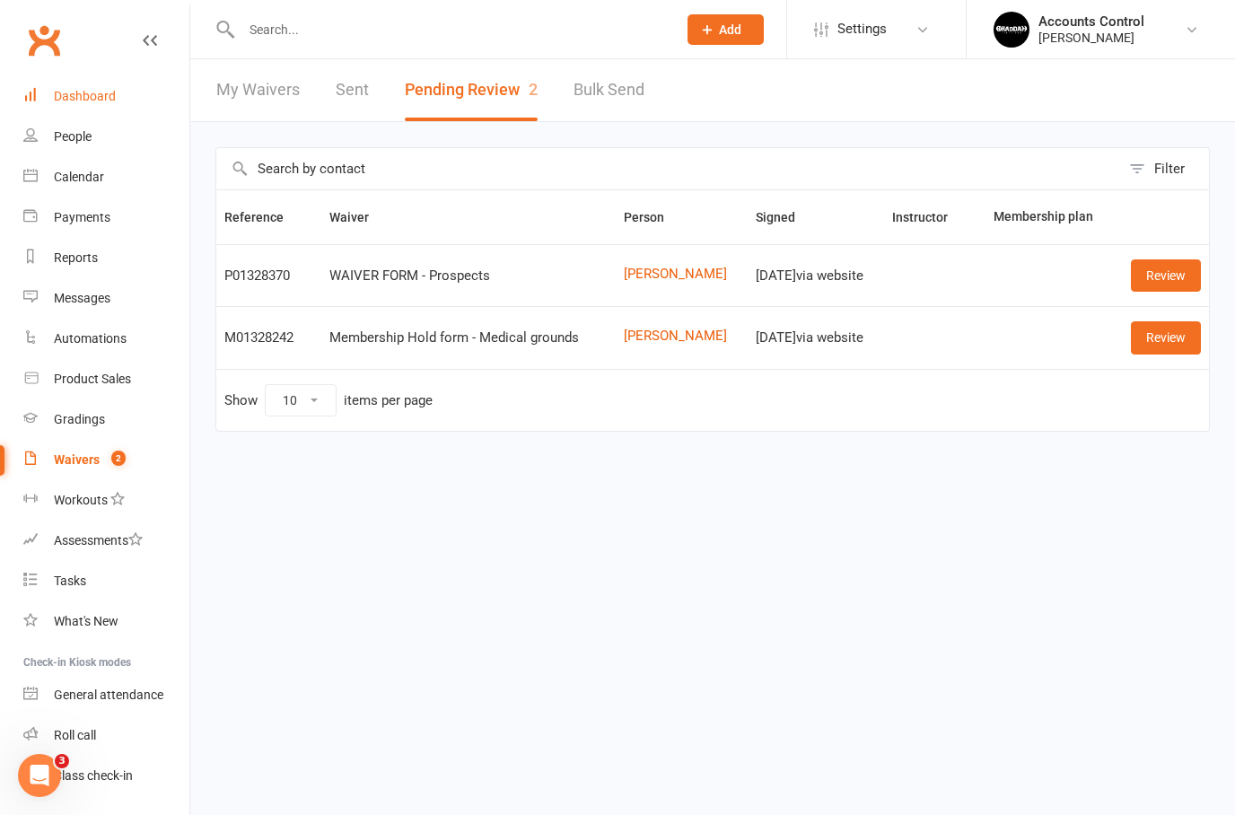
click at [100, 89] on div "Dashboard" at bounding box center [85, 96] width 62 height 14
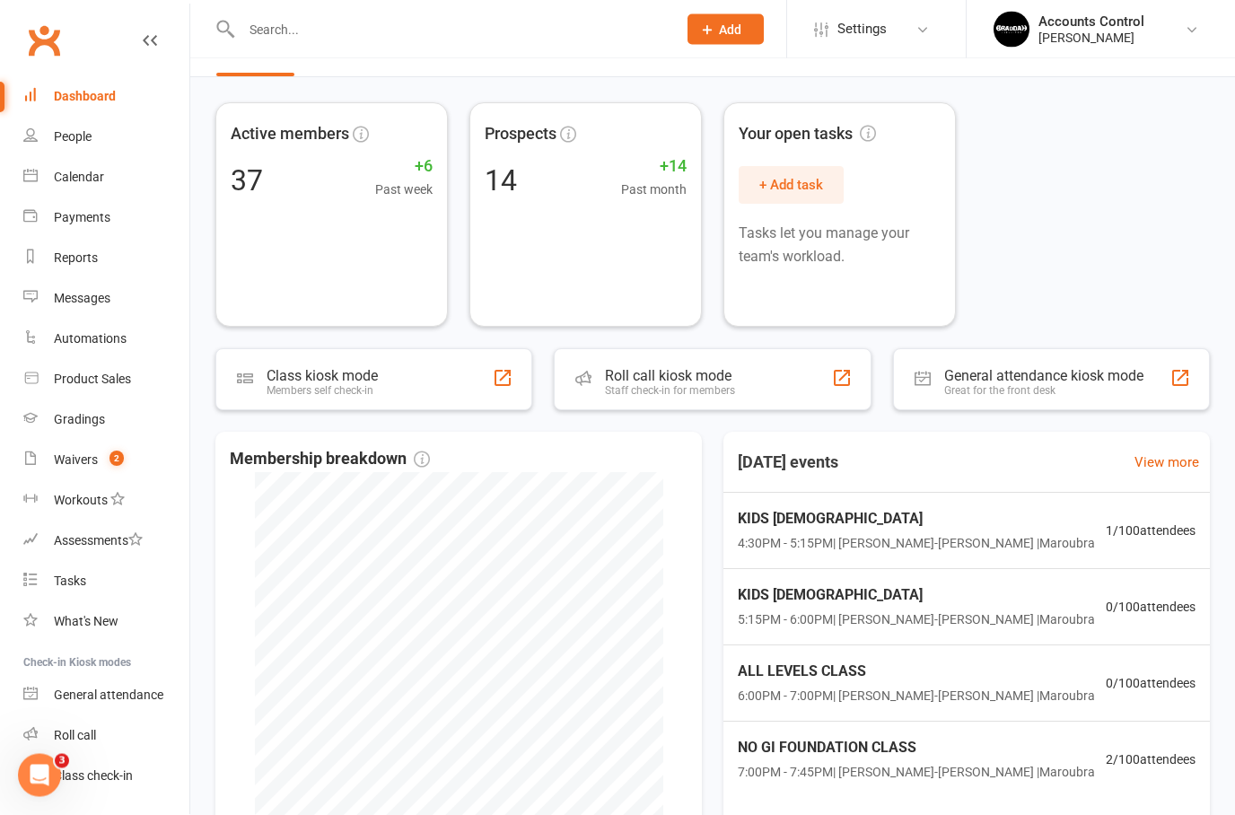
scroll to position [45, 0]
click at [1131, 772] on div "NO GI FOUNDATION CLASS 7:00PM - 7:45PM | [PERSON_NAME]-[PERSON_NAME] | Maroubra…" at bounding box center [966, 758] width 510 height 77
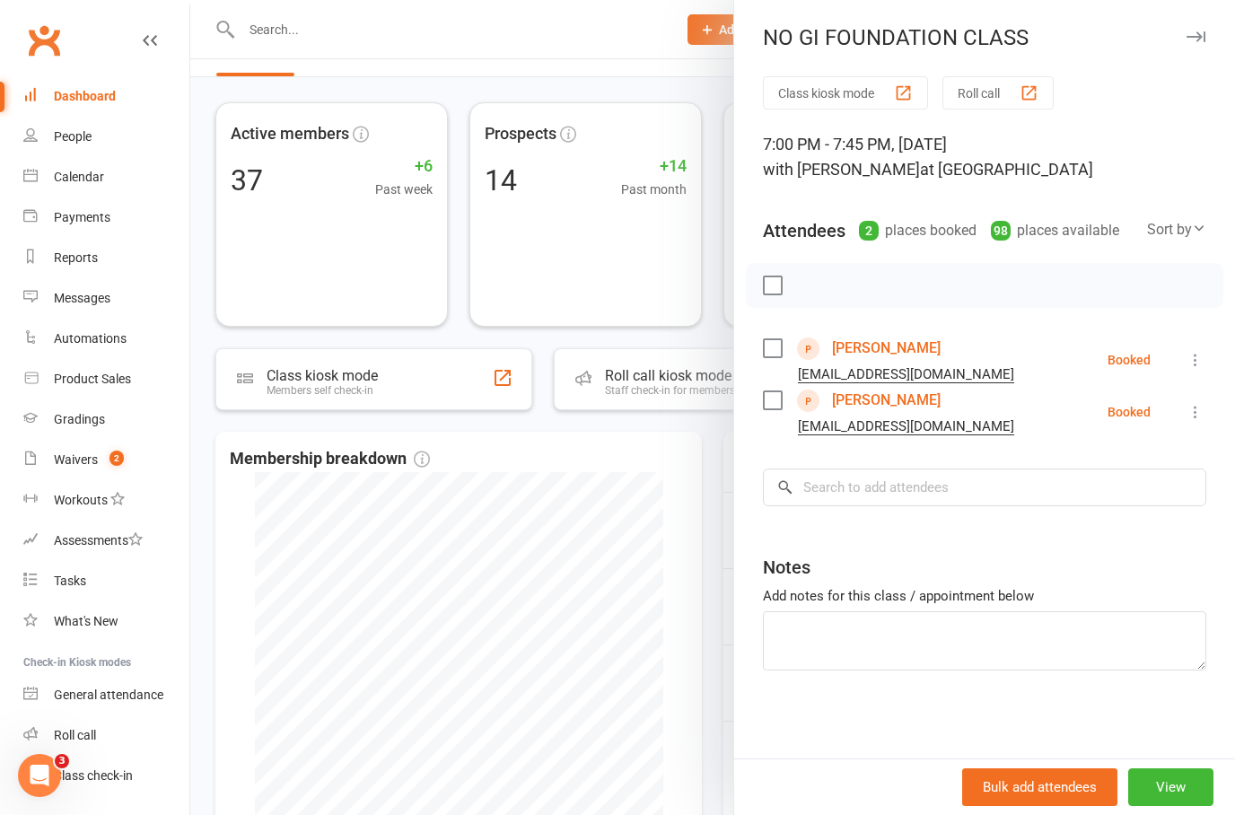
click at [702, 517] on div at bounding box center [712, 407] width 1044 height 815
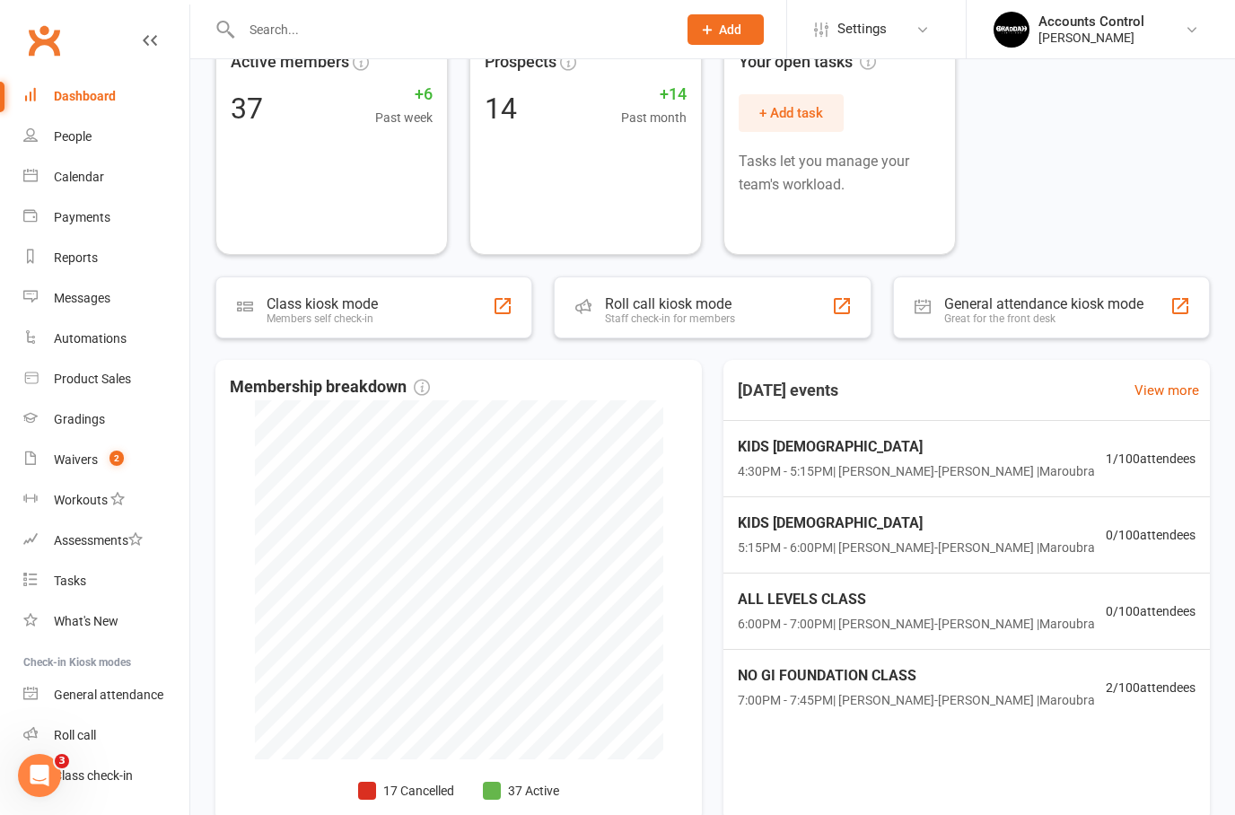
scroll to position [0, 0]
